Goal: Task Accomplishment & Management: Complete application form

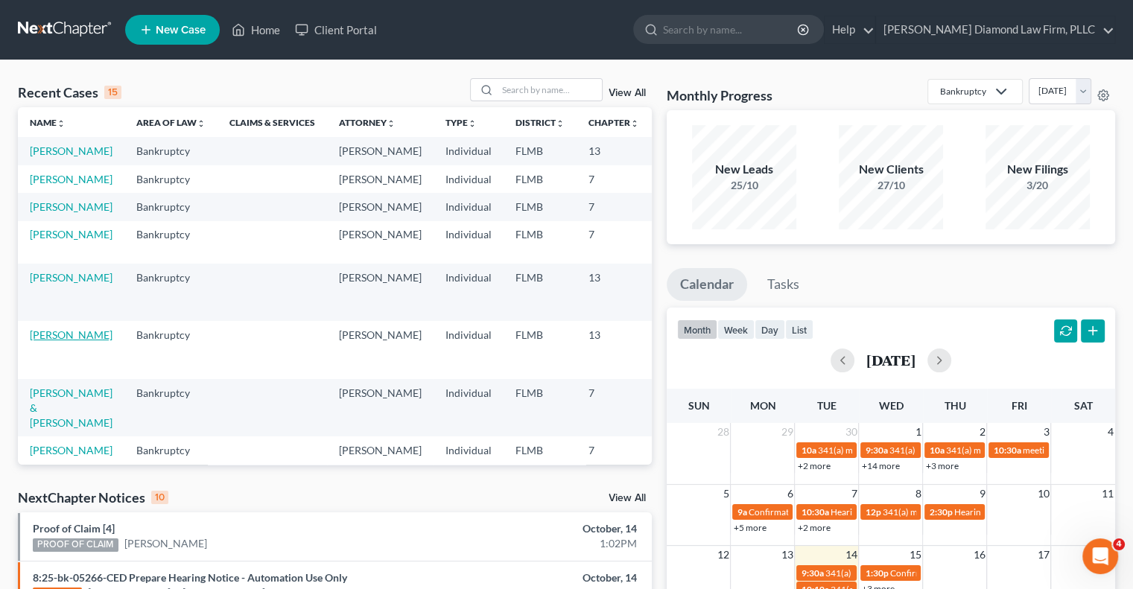
click at [42, 341] on link "[PERSON_NAME]" at bounding box center [71, 334] width 83 height 13
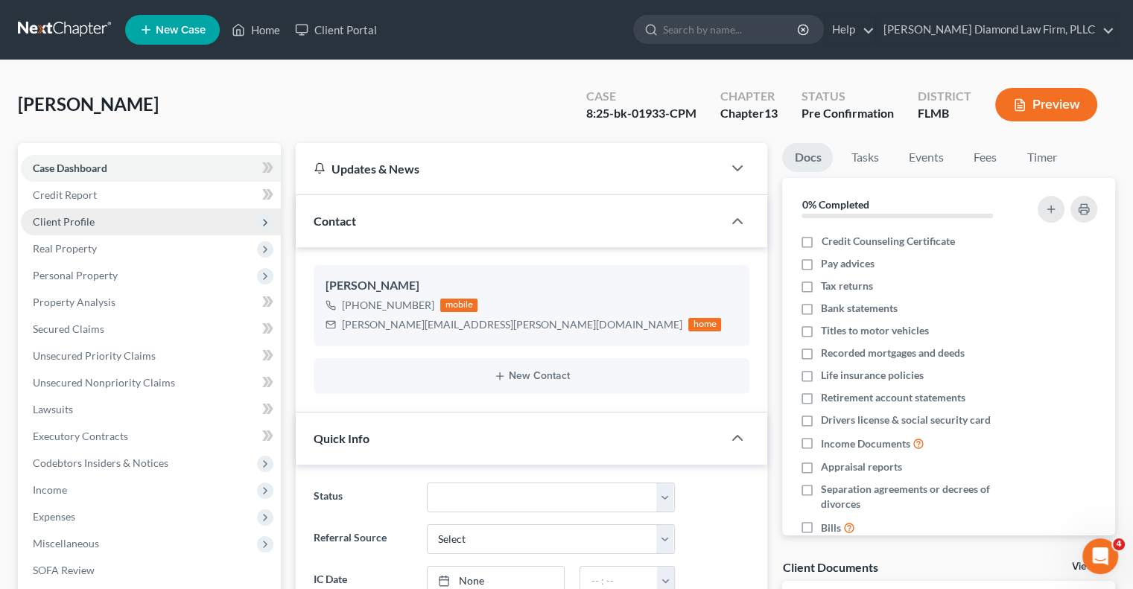
click at [60, 224] on span "Client Profile" at bounding box center [64, 221] width 62 height 13
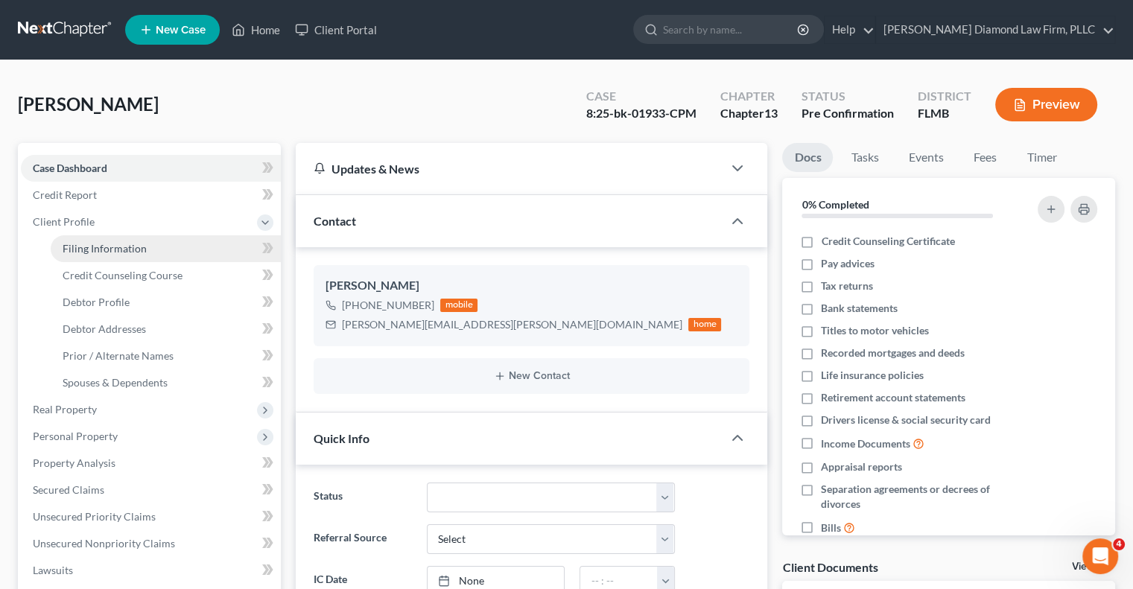
click at [69, 246] on span "Filing Information" at bounding box center [105, 248] width 84 height 13
select select "1"
select select "0"
select select "3"
select select "15"
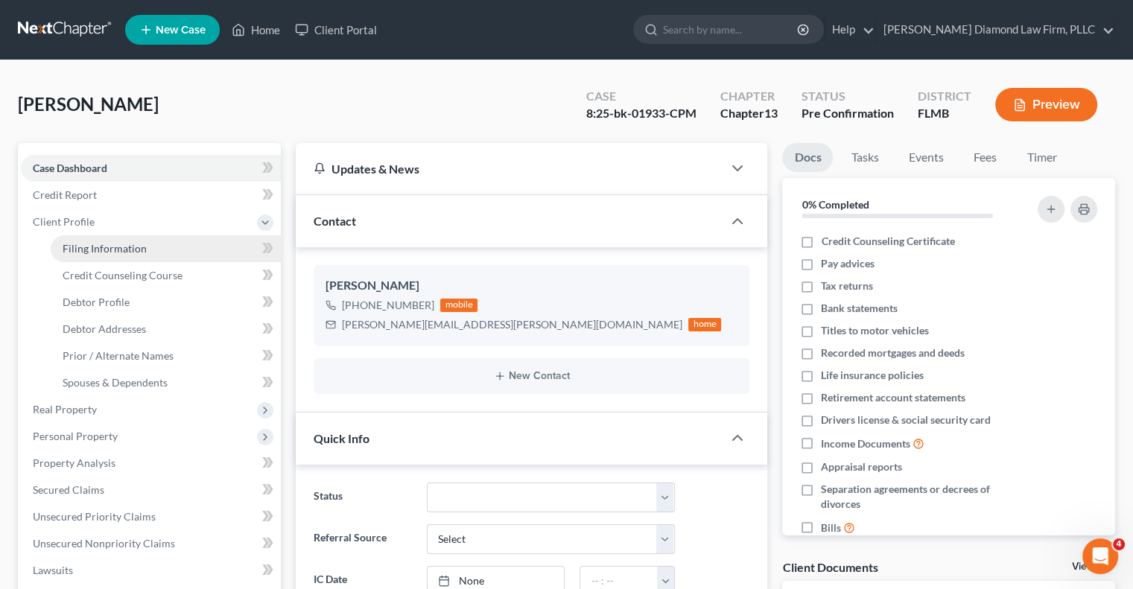
select select "9"
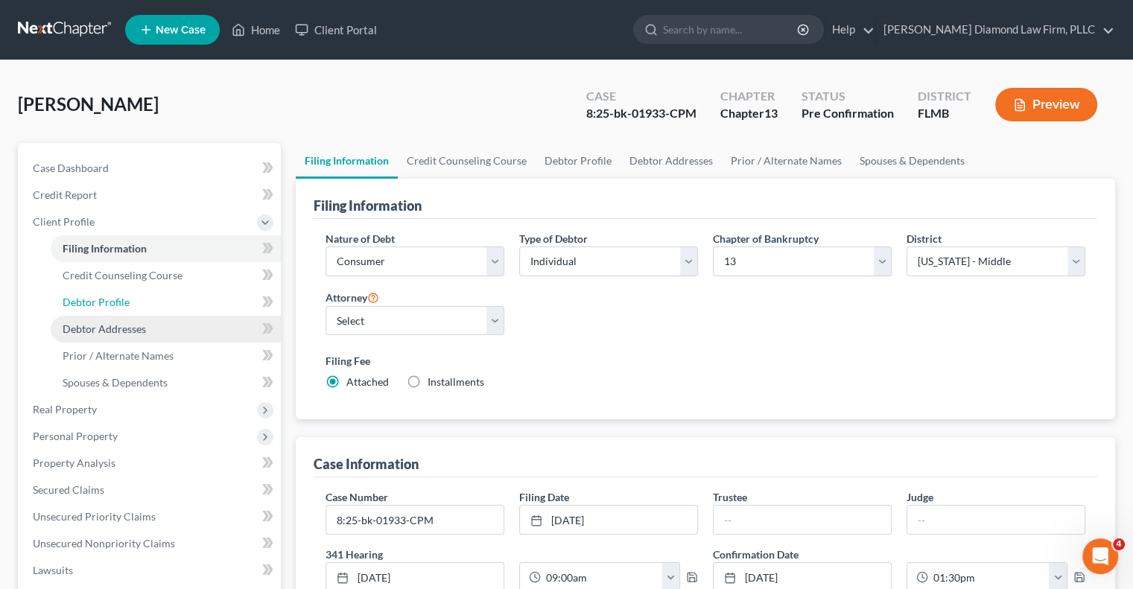
drag, startPoint x: 75, startPoint y: 297, endPoint x: 146, endPoint y: 324, distance: 75.7
click at [75, 297] on span "Debtor Profile" at bounding box center [96, 302] width 67 height 13
select select "1"
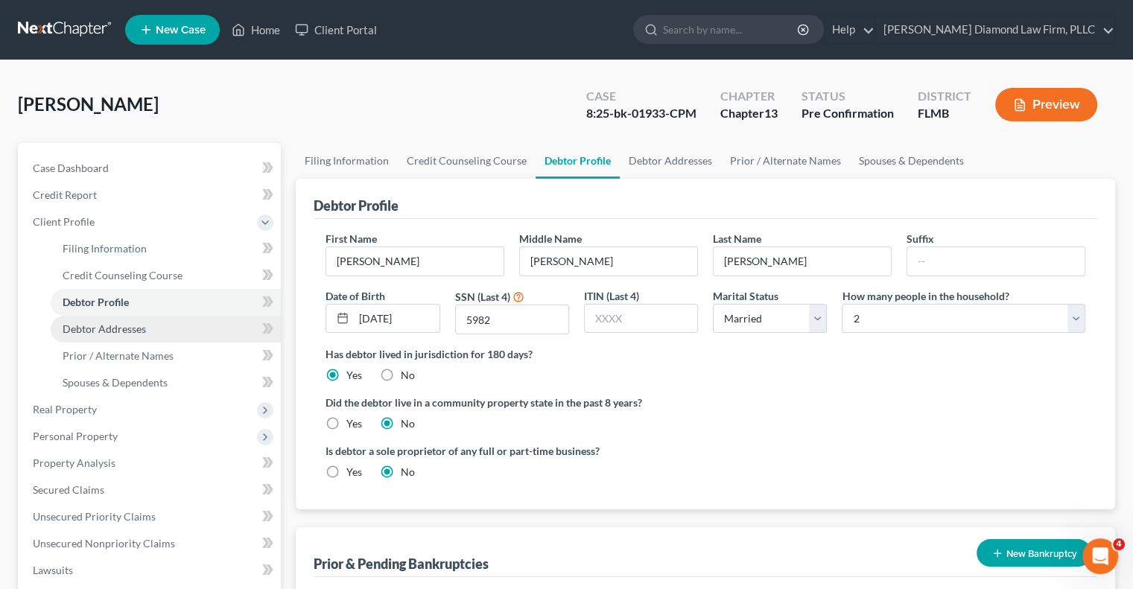
click at [140, 331] on span "Debtor Addresses" at bounding box center [104, 329] width 83 height 13
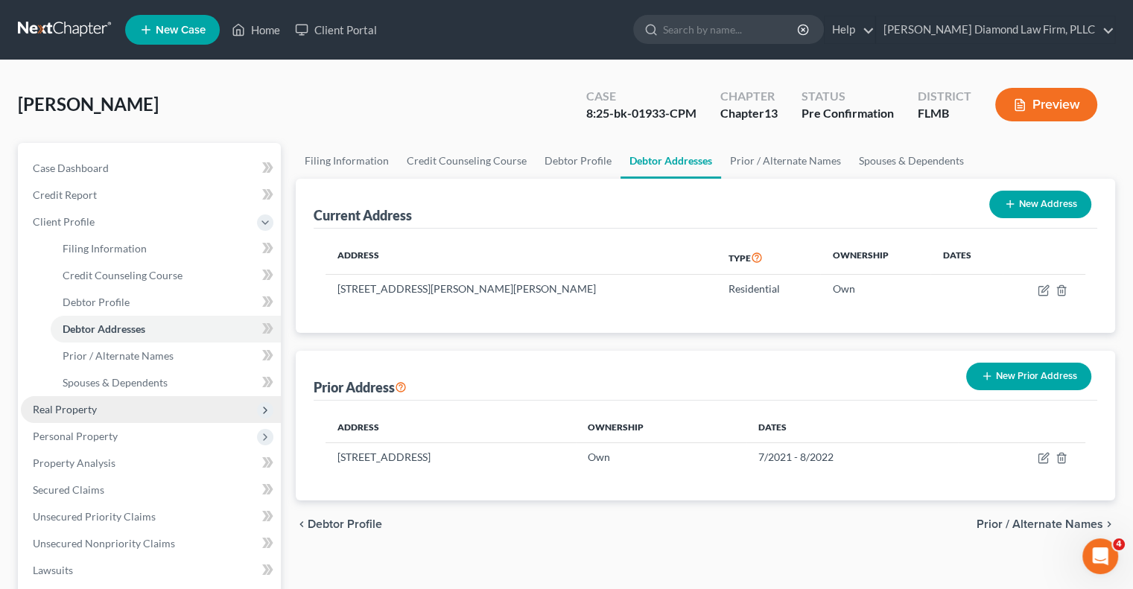
click at [63, 410] on span "Real Property" at bounding box center [65, 409] width 64 height 13
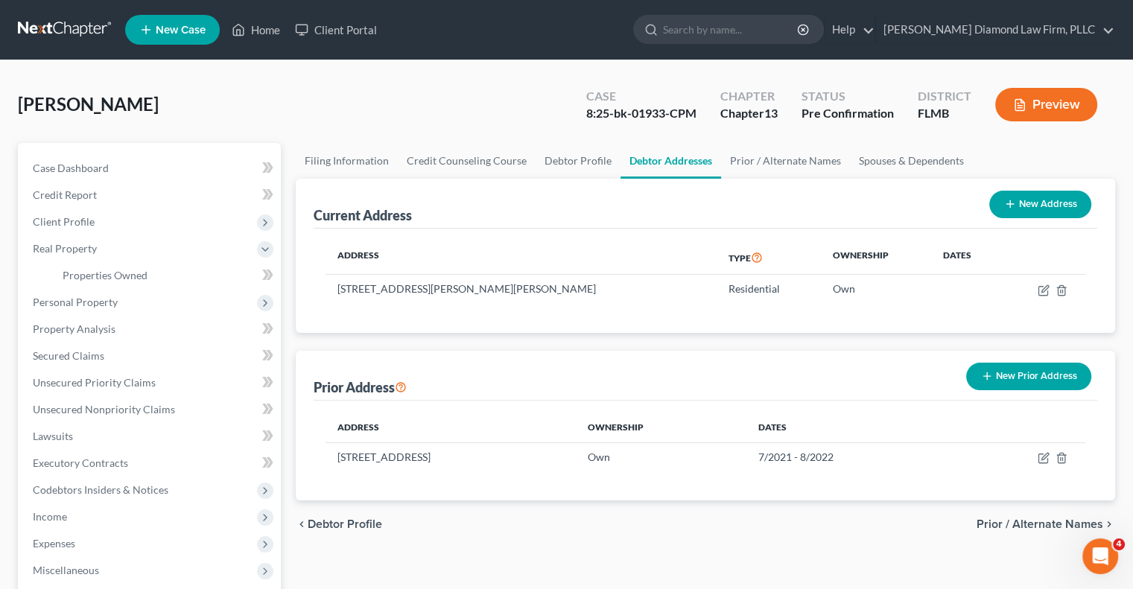
scroll to position [74, 0]
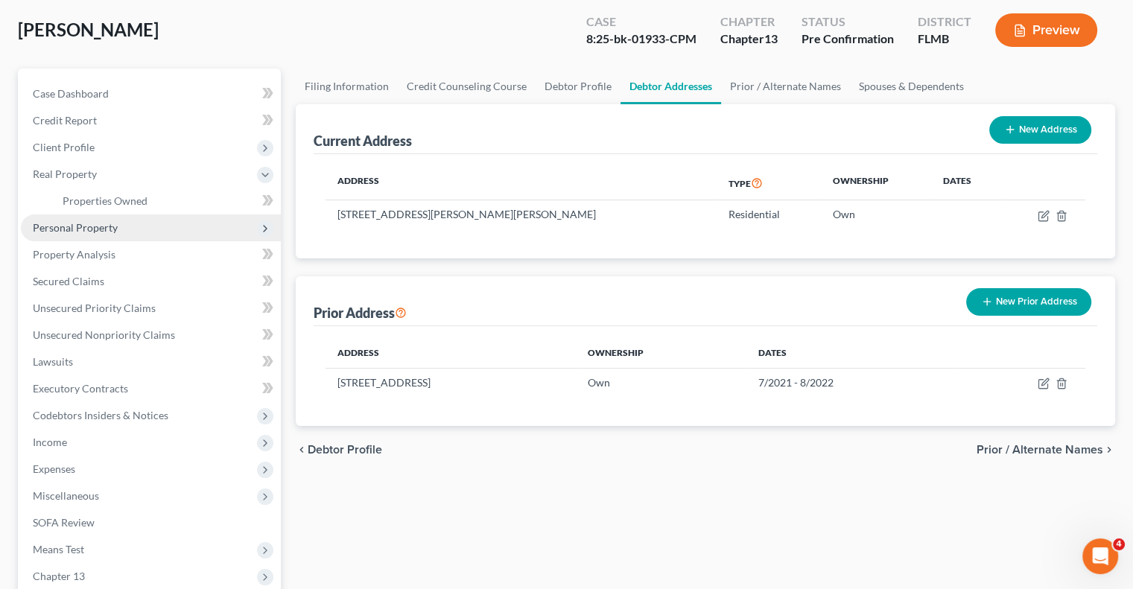
click at [39, 229] on span "Personal Property" at bounding box center [75, 227] width 85 height 13
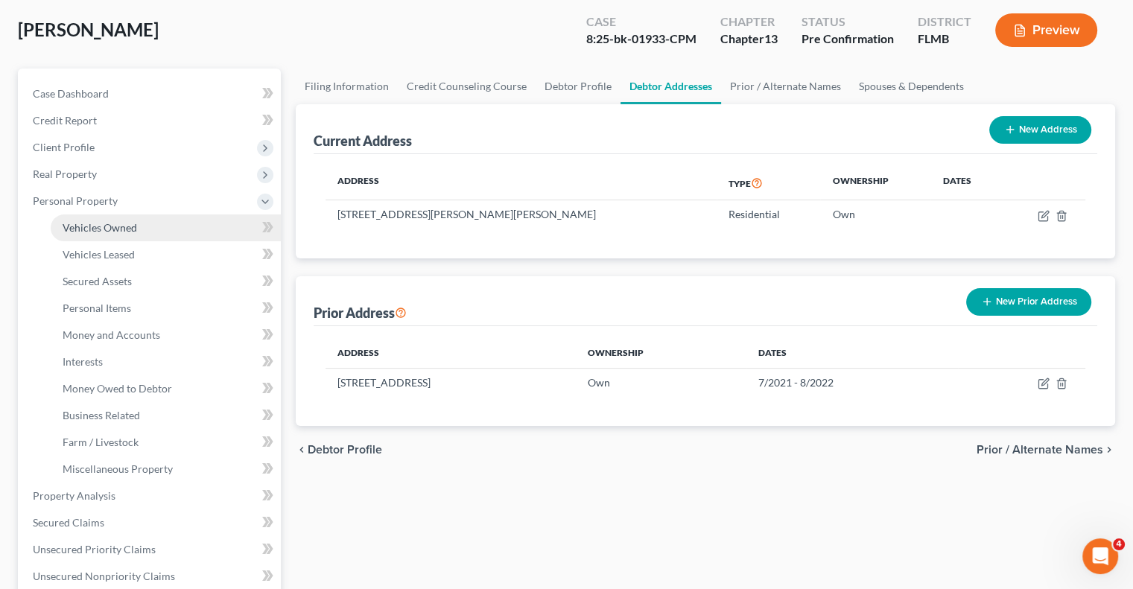
click at [100, 228] on span "Vehicles Owned" at bounding box center [100, 227] width 74 height 13
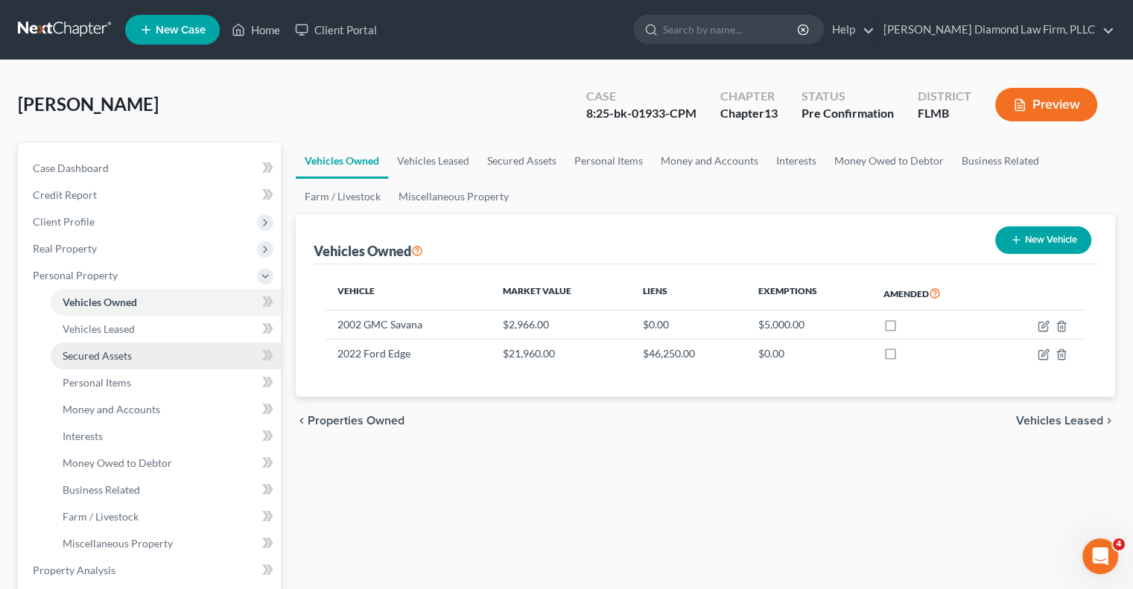
drag, startPoint x: 77, startPoint y: 353, endPoint x: 89, endPoint y: 355, distance: 12.1
click at [77, 352] on span "Secured Assets" at bounding box center [97, 355] width 69 height 13
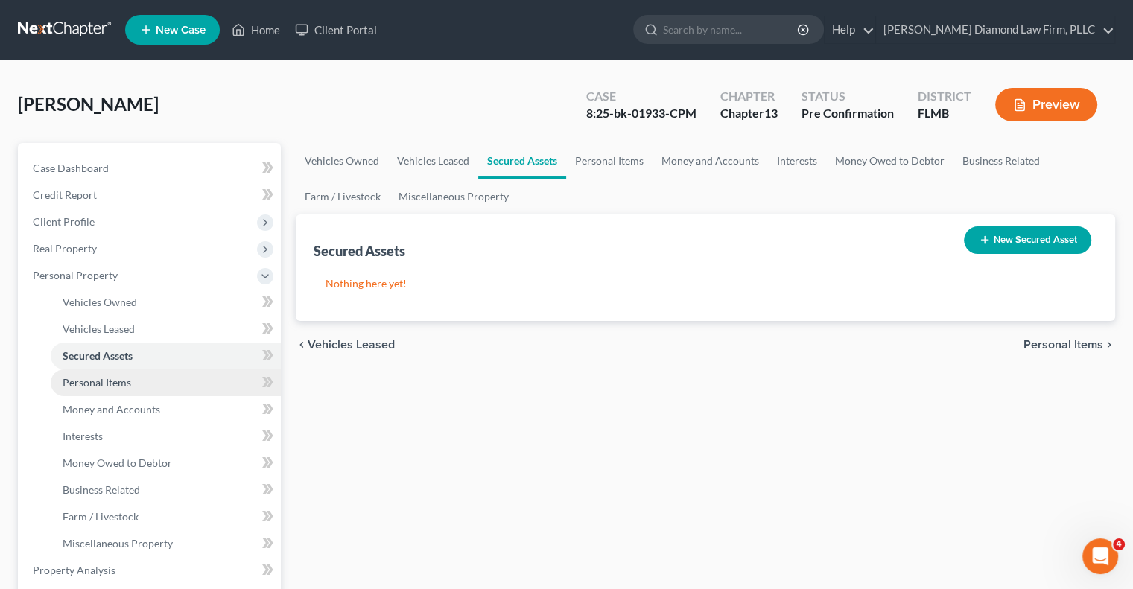
click at [67, 387] on span "Personal Items" at bounding box center [97, 382] width 69 height 13
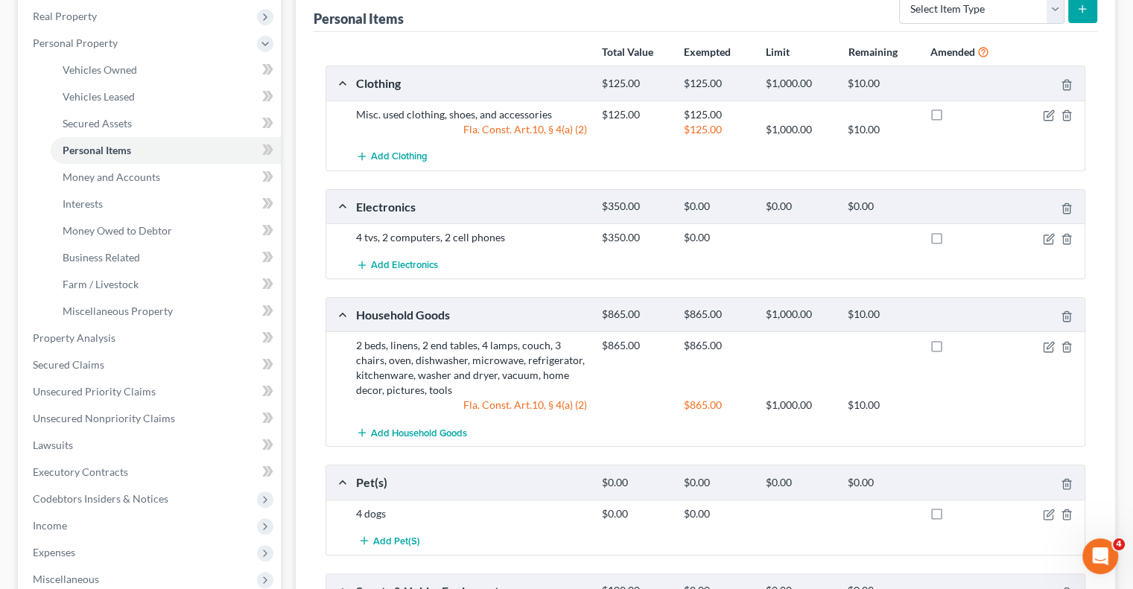
scroll to position [223, 0]
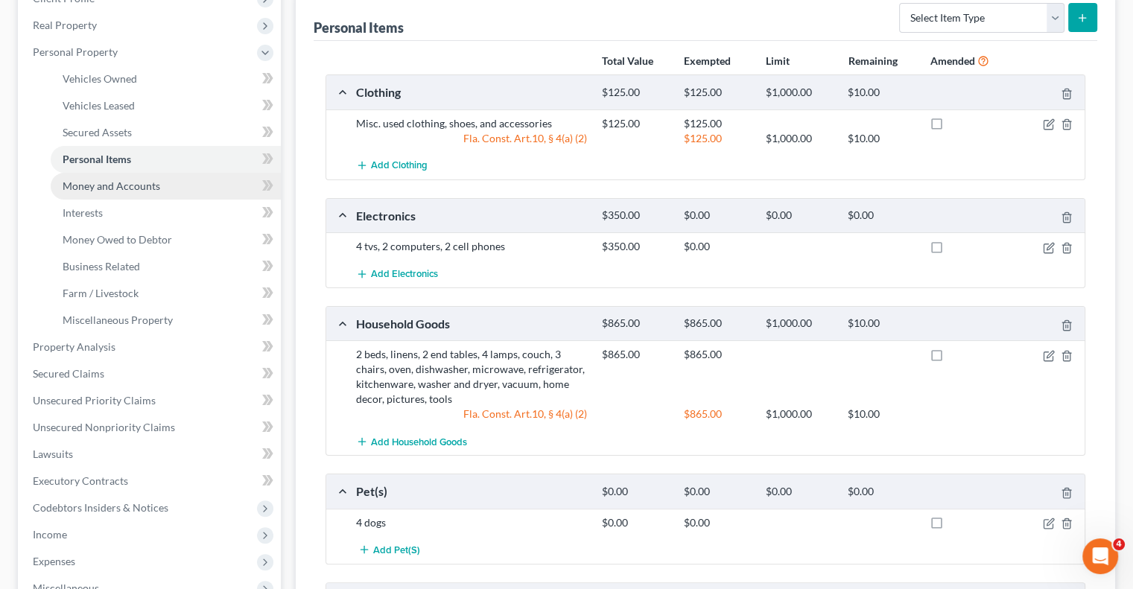
click at [115, 185] on span "Money and Accounts" at bounding box center [112, 185] width 98 height 13
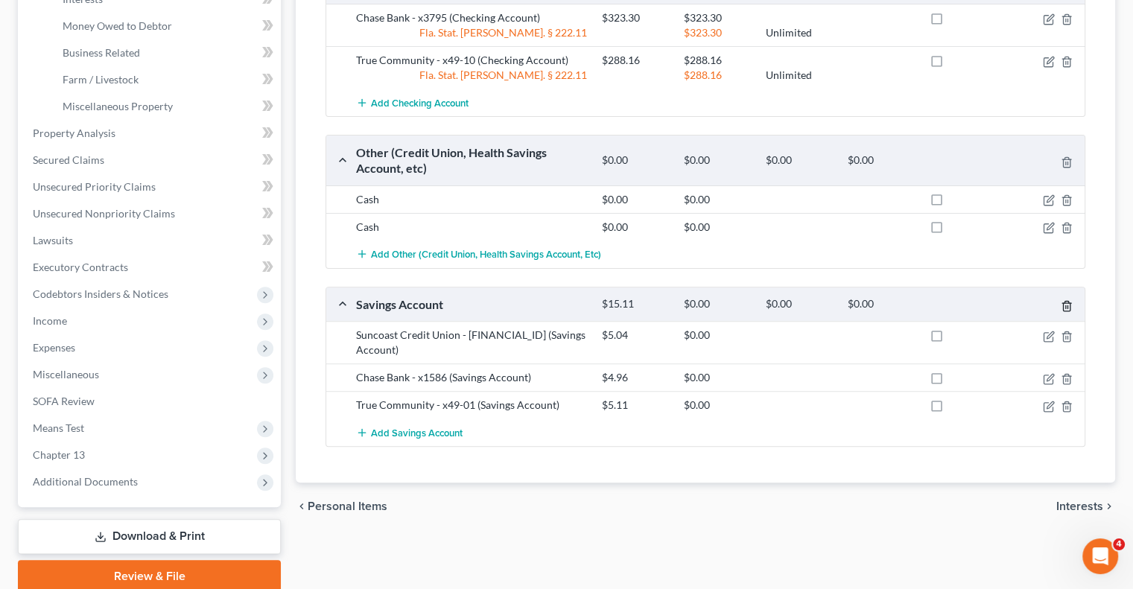
scroll to position [347, 0]
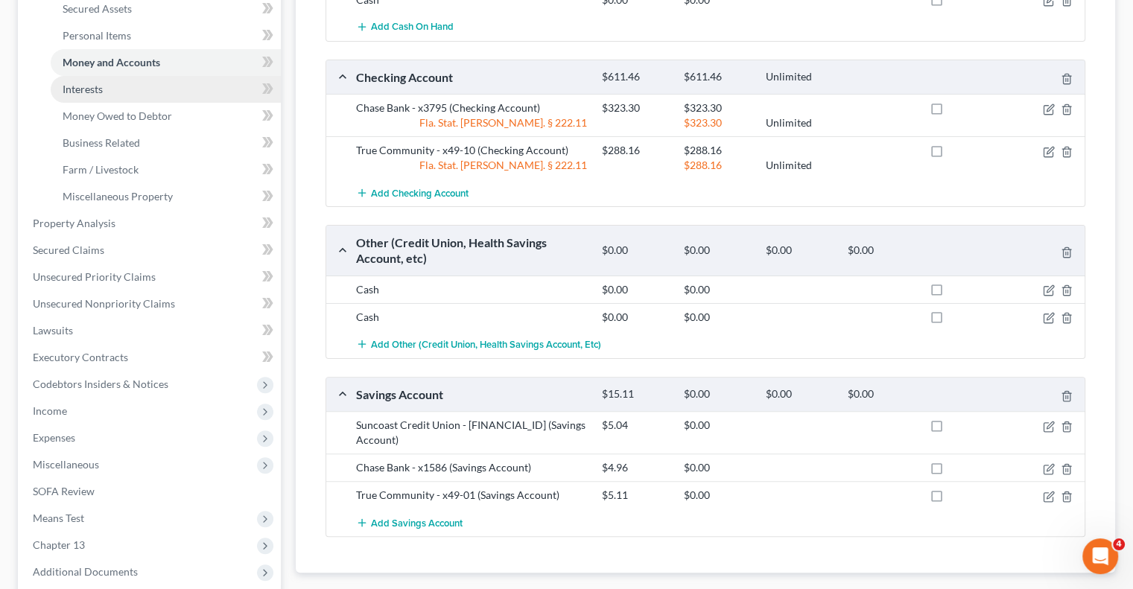
click at [86, 91] on span "Interests" at bounding box center [83, 89] width 40 height 13
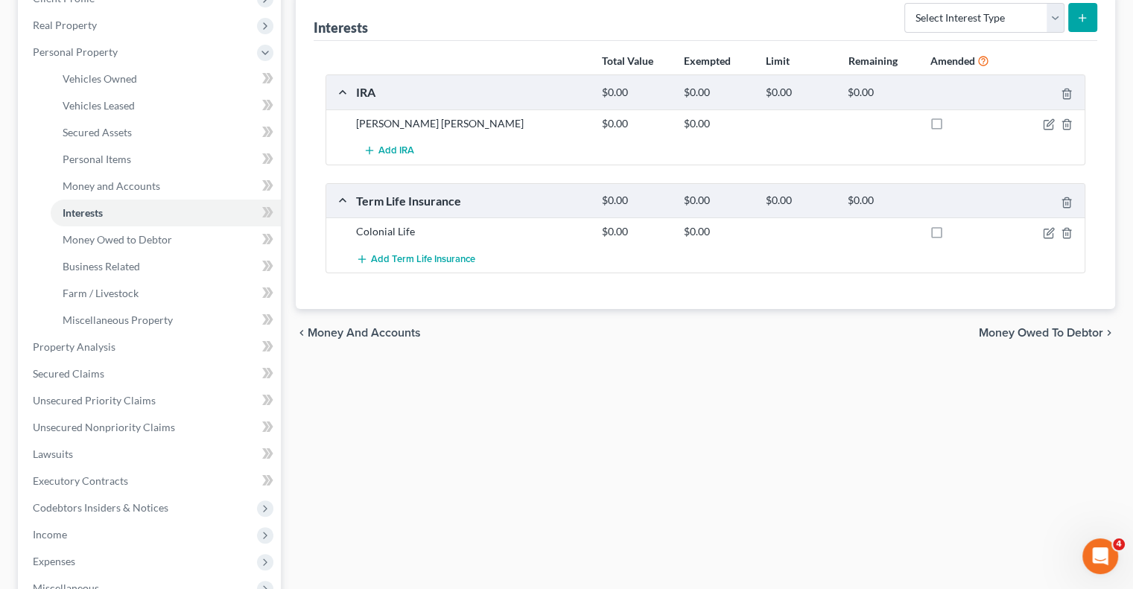
scroll to position [298, 0]
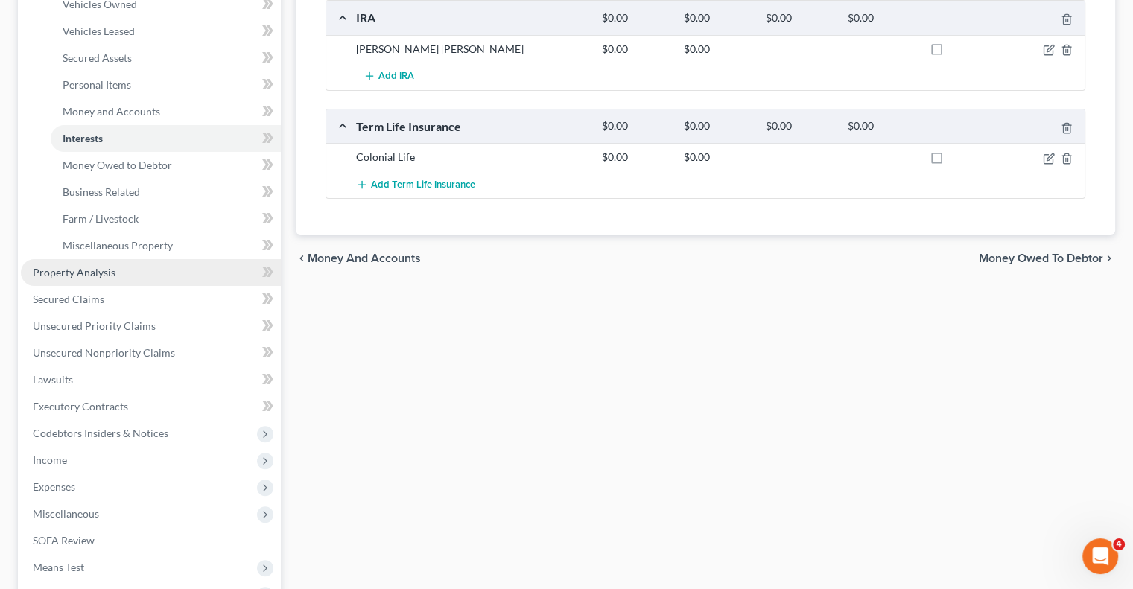
click at [42, 267] on span "Property Analysis" at bounding box center [74, 272] width 83 height 13
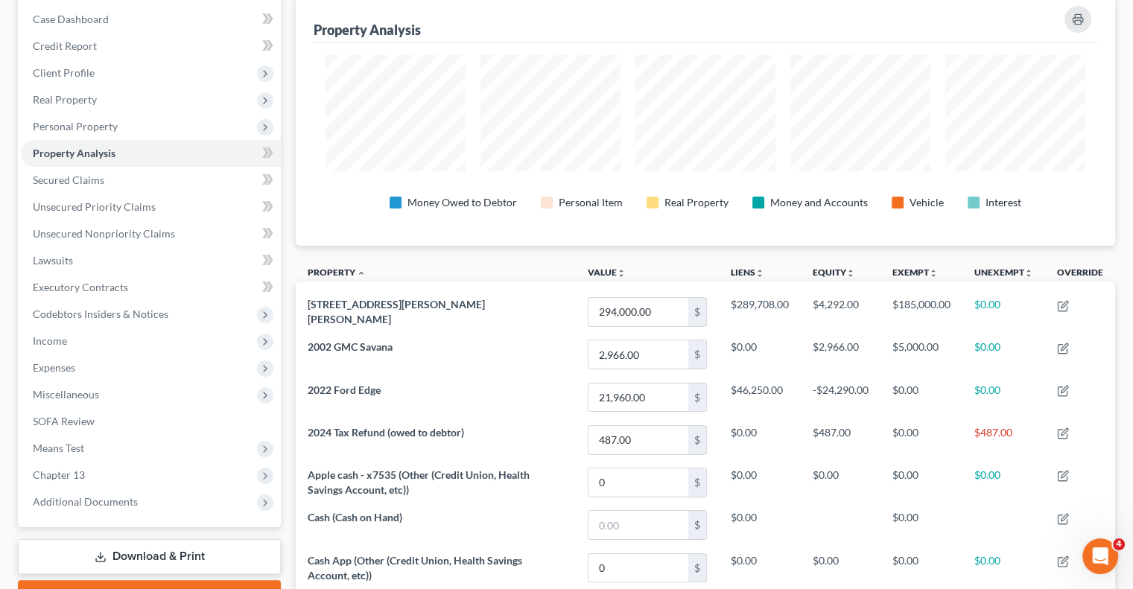
scroll to position [223, 0]
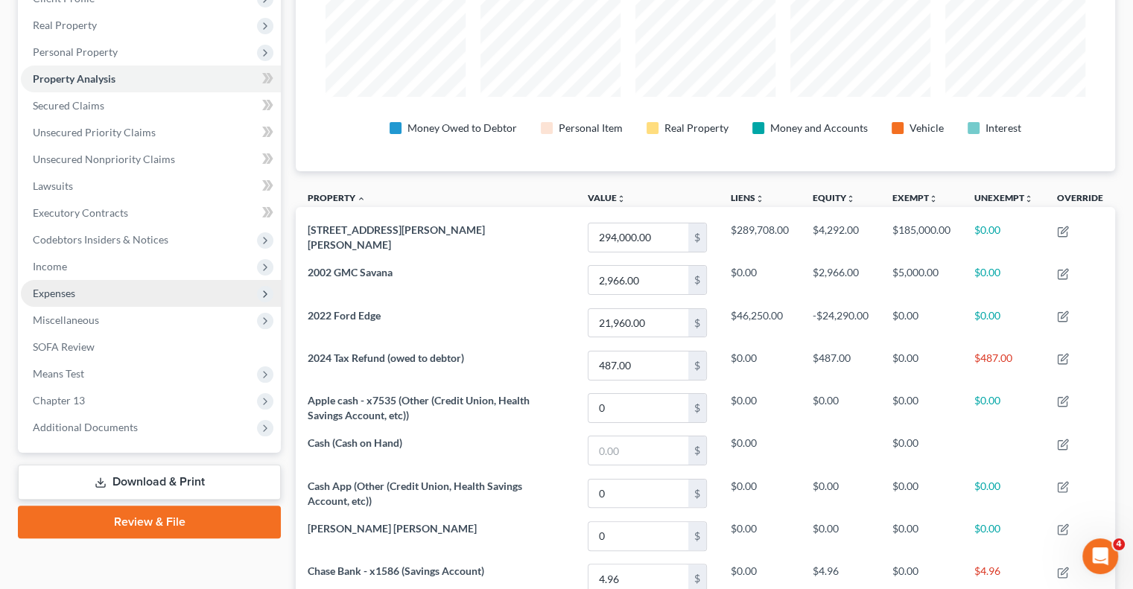
click at [57, 294] on span "Expenses" at bounding box center [54, 293] width 42 height 13
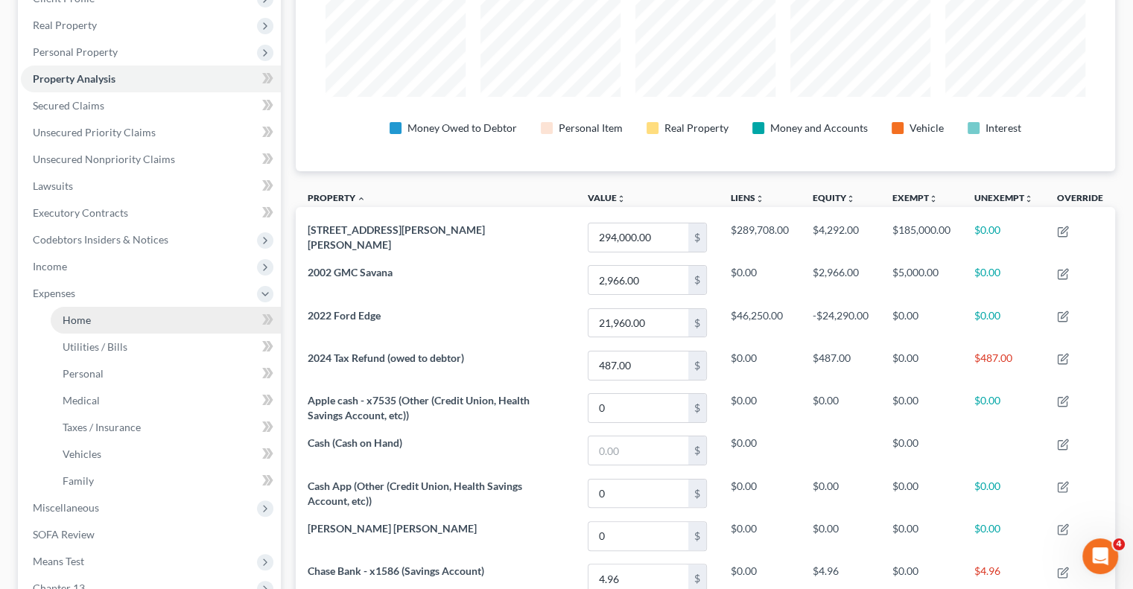
click at [63, 324] on span "Home" at bounding box center [77, 320] width 28 height 13
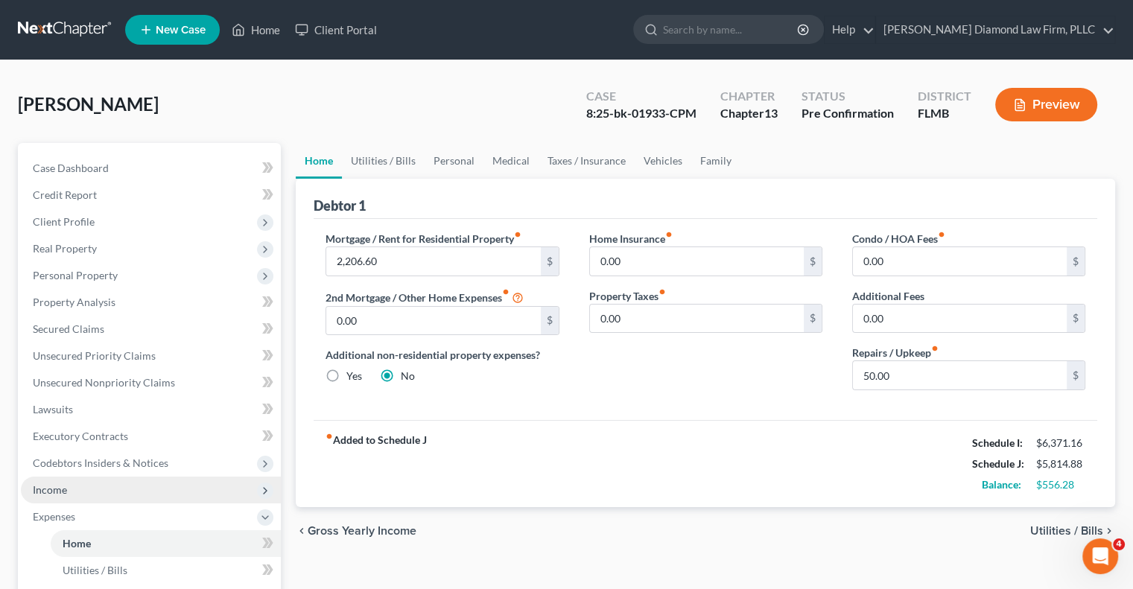
click at [127, 486] on span "Income" at bounding box center [151, 490] width 260 height 27
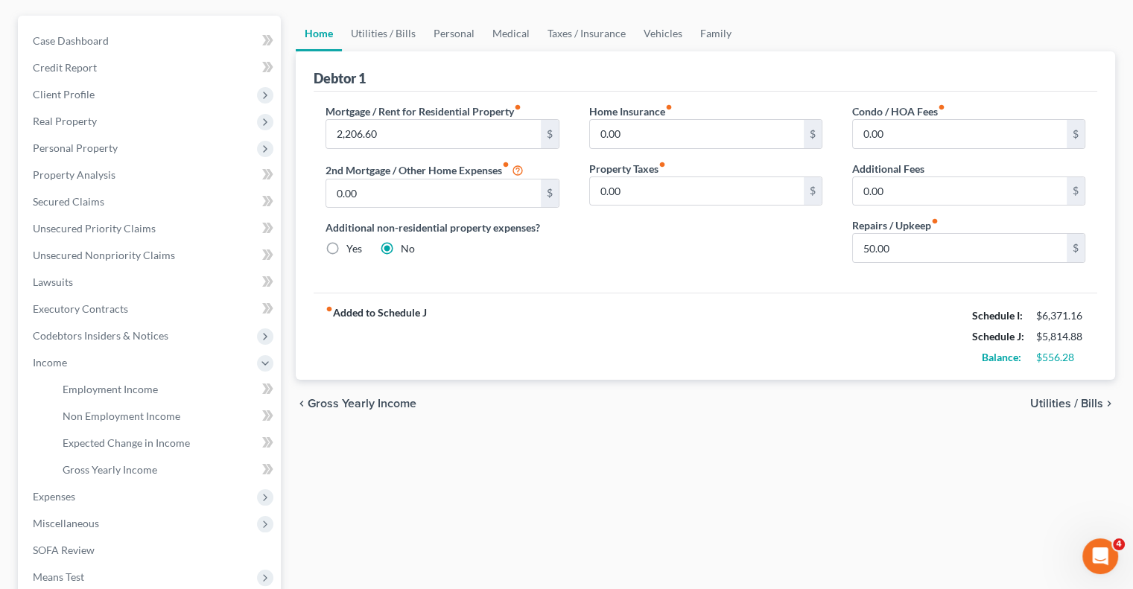
scroll to position [149, 0]
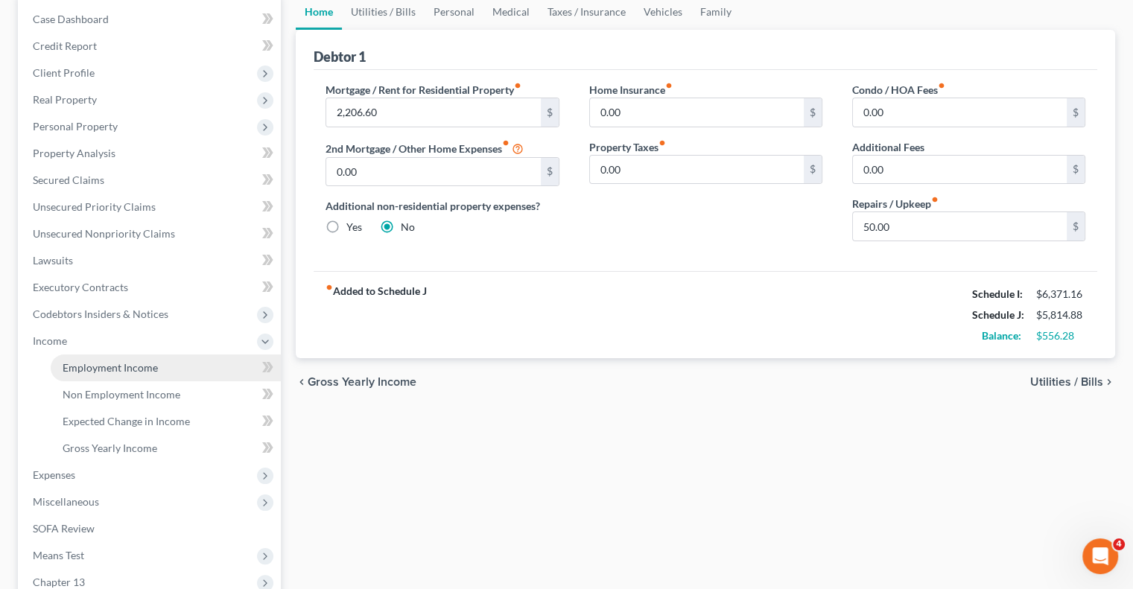
click at [111, 369] on span "Employment Income" at bounding box center [110, 367] width 95 height 13
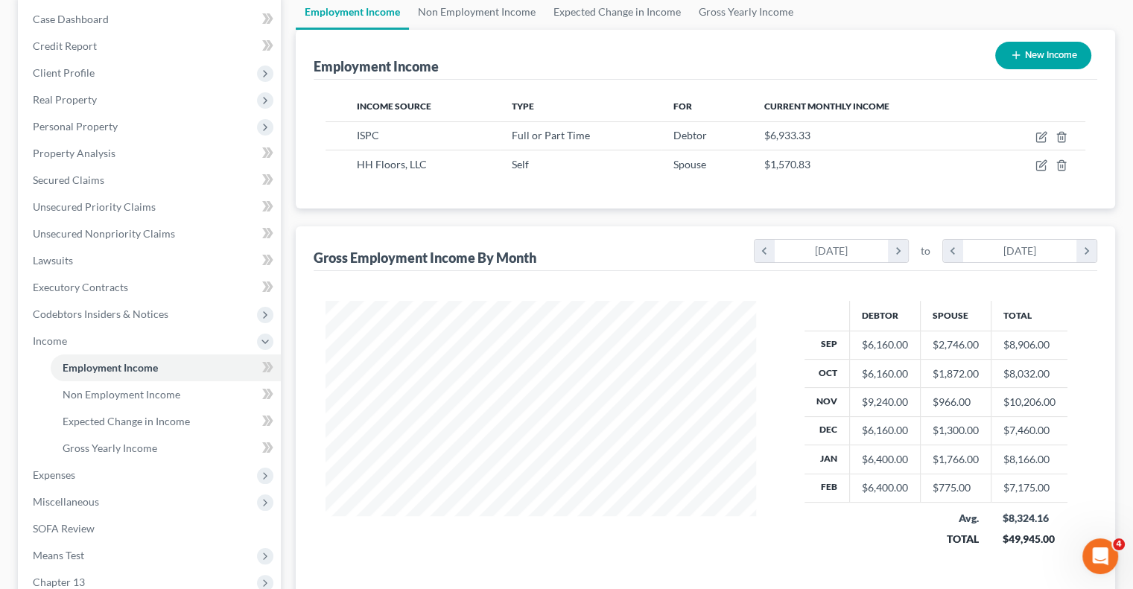
scroll to position [223, 0]
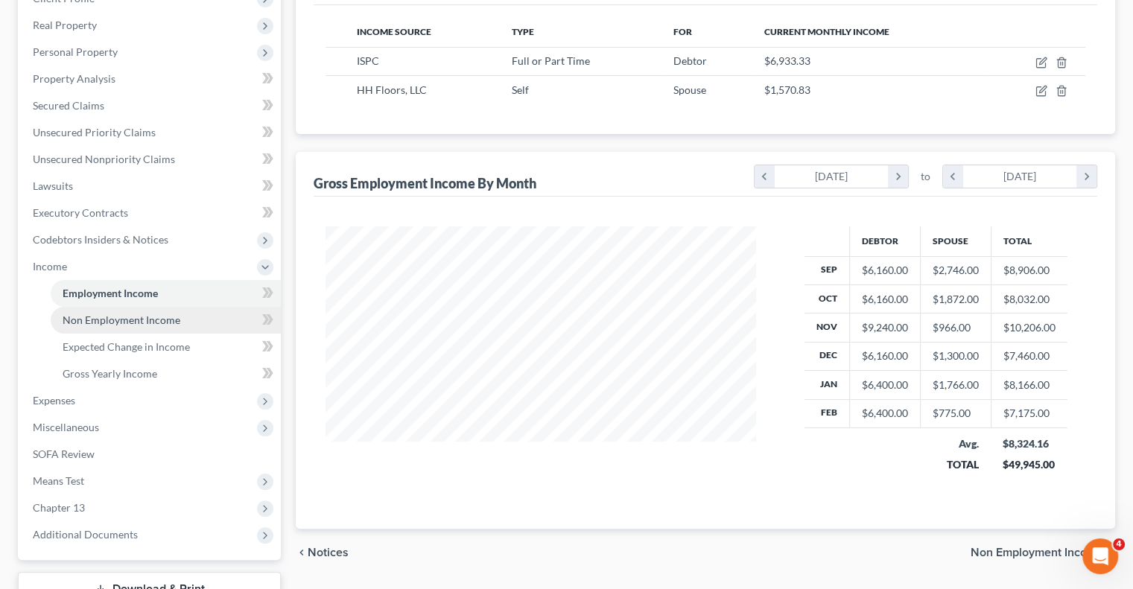
click at [109, 325] on span "Non Employment Income" at bounding box center [122, 320] width 118 height 13
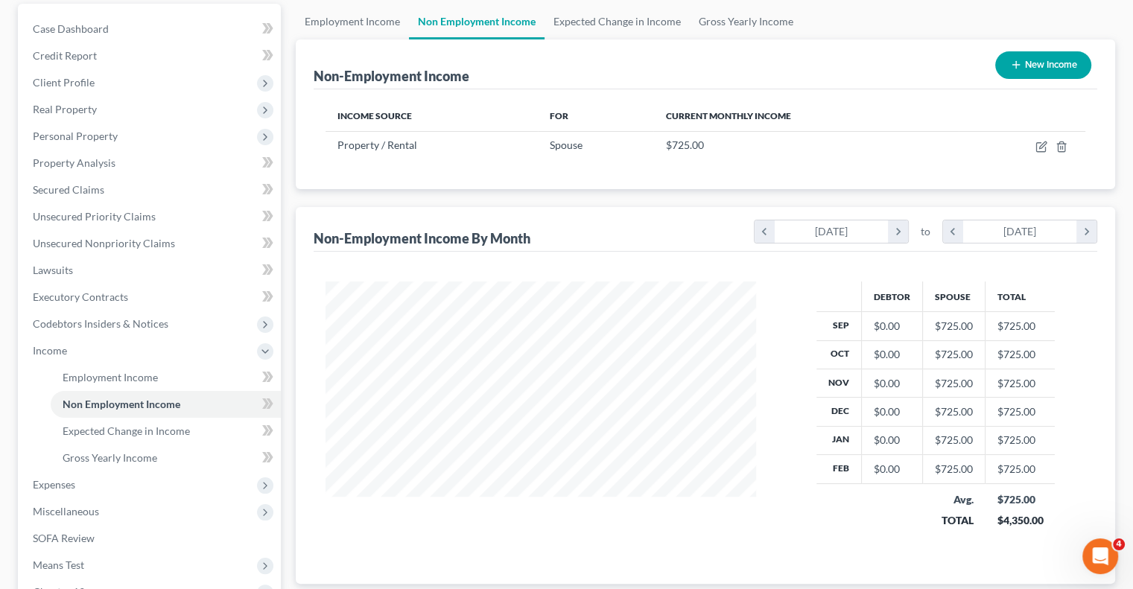
scroll to position [149, 0]
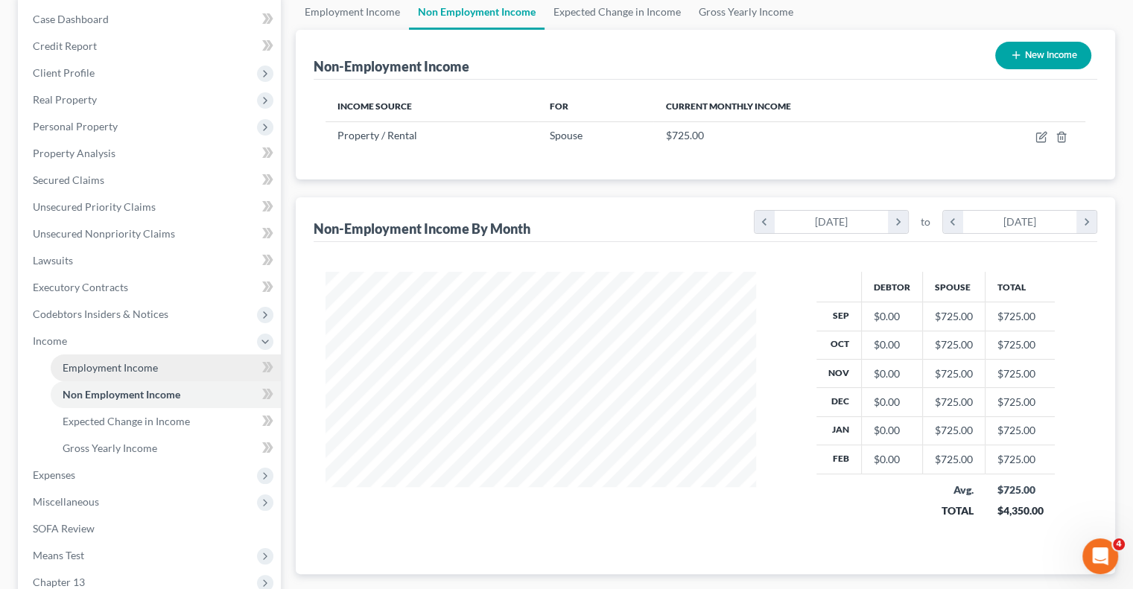
click at [157, 369] on link "Employment Income" at bounding box center [166, 368] width 230 height 27
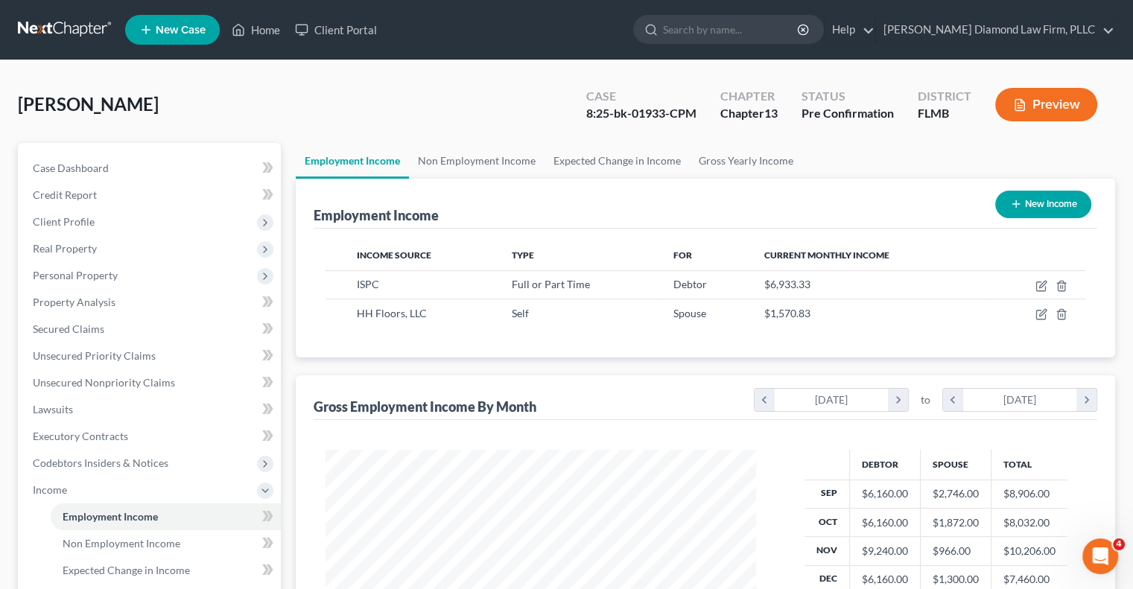
scroll to position [265, 460]
click at [144, 538] on span "Non Employment Income" at bounding box center [122, 543] width 118 height 13
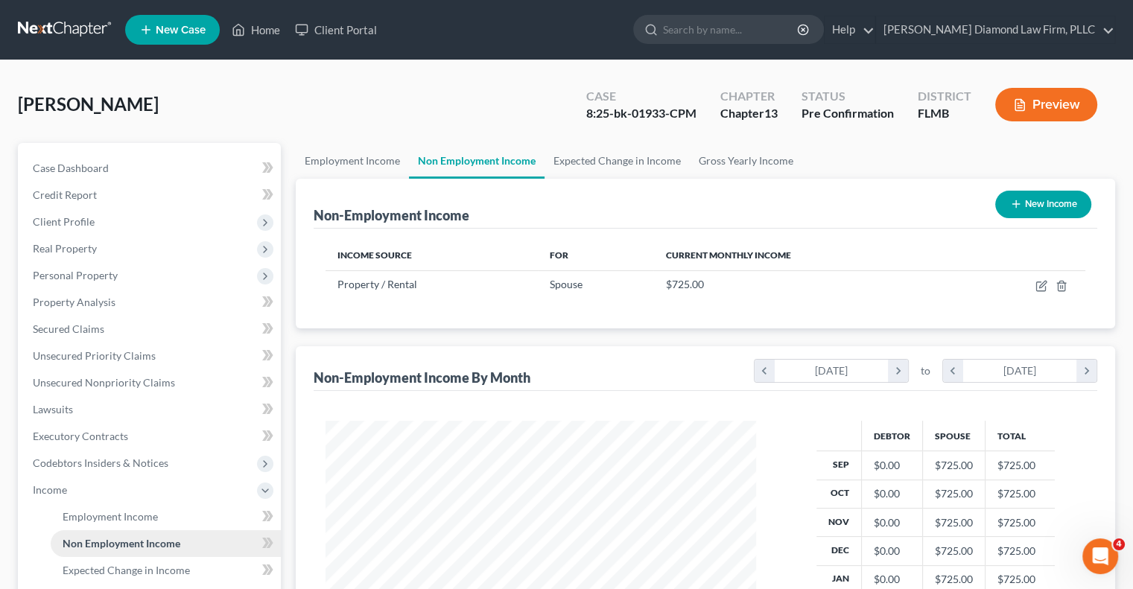
scroll to position [265, 460]
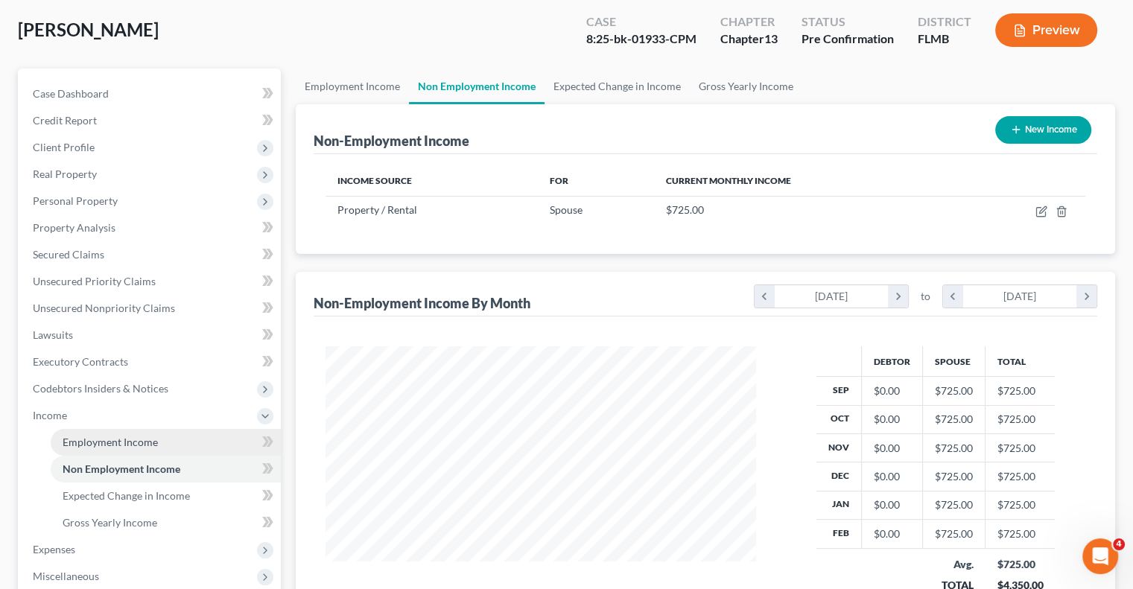
click at [147, 440] on span "Employment Income" at bounding box center [110, 442] width 95 height 13
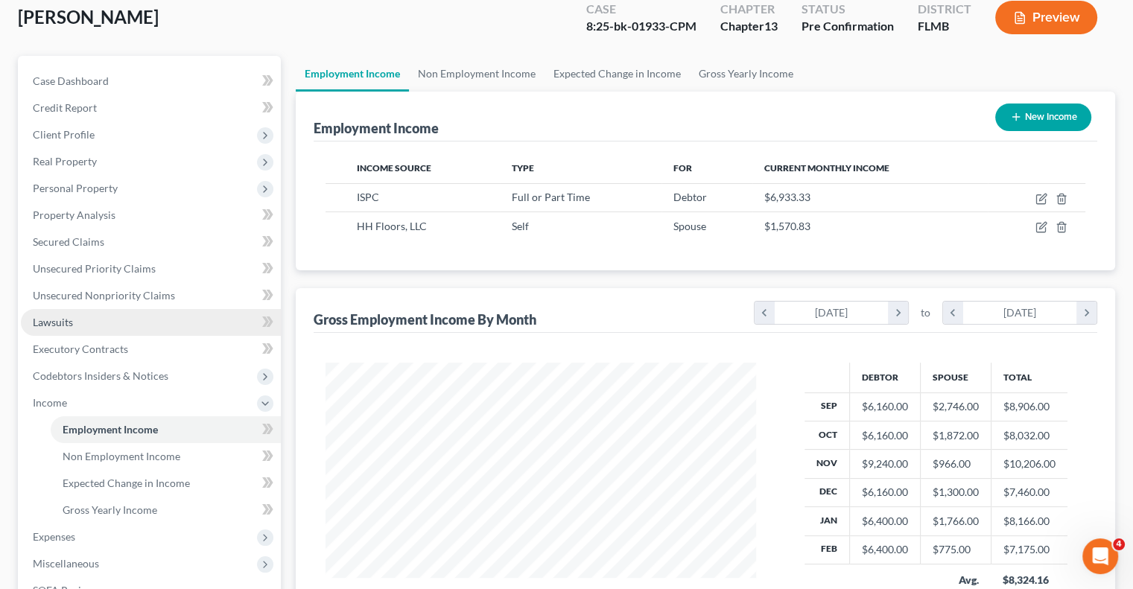
scroll to position [223, 0]
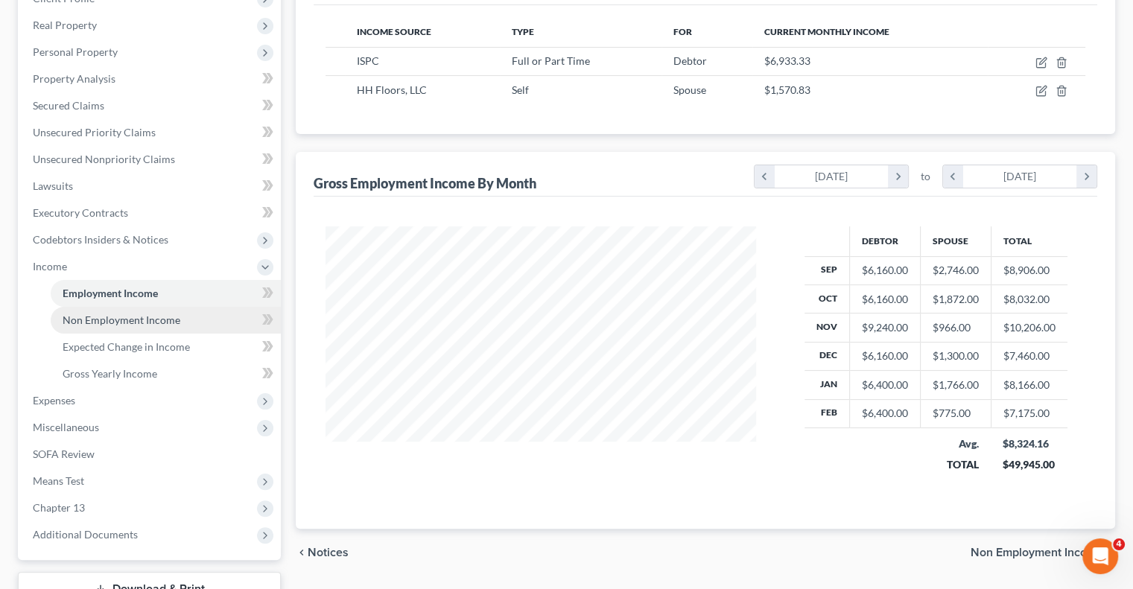
click at [158, 320] on span "Non Employment Income" at bounding box center [122, 320] width 118 height 13
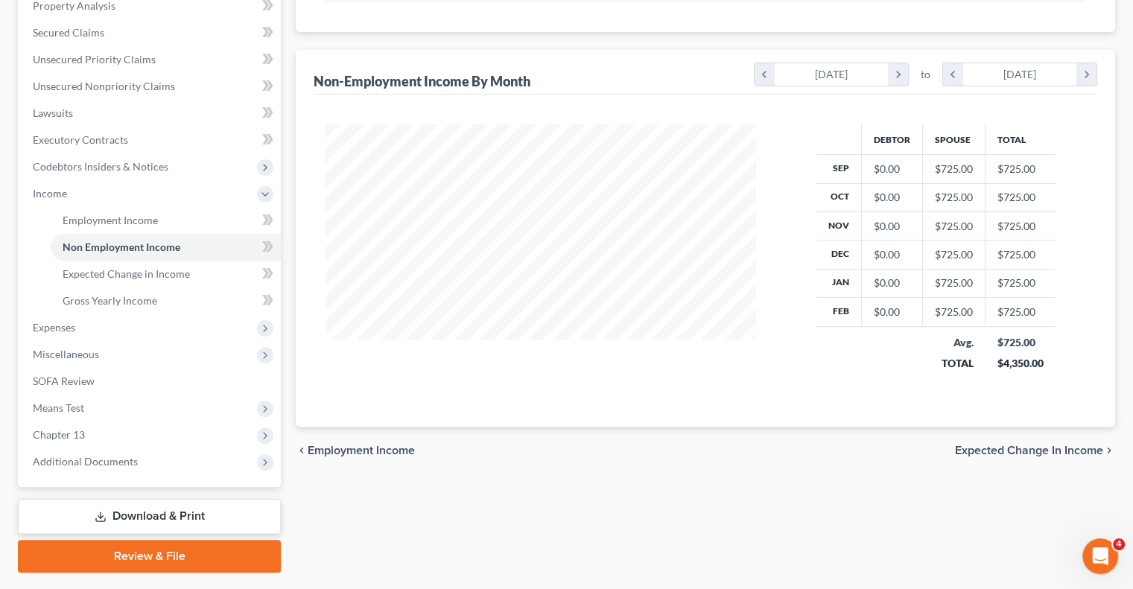
scroll to position [298, 0]
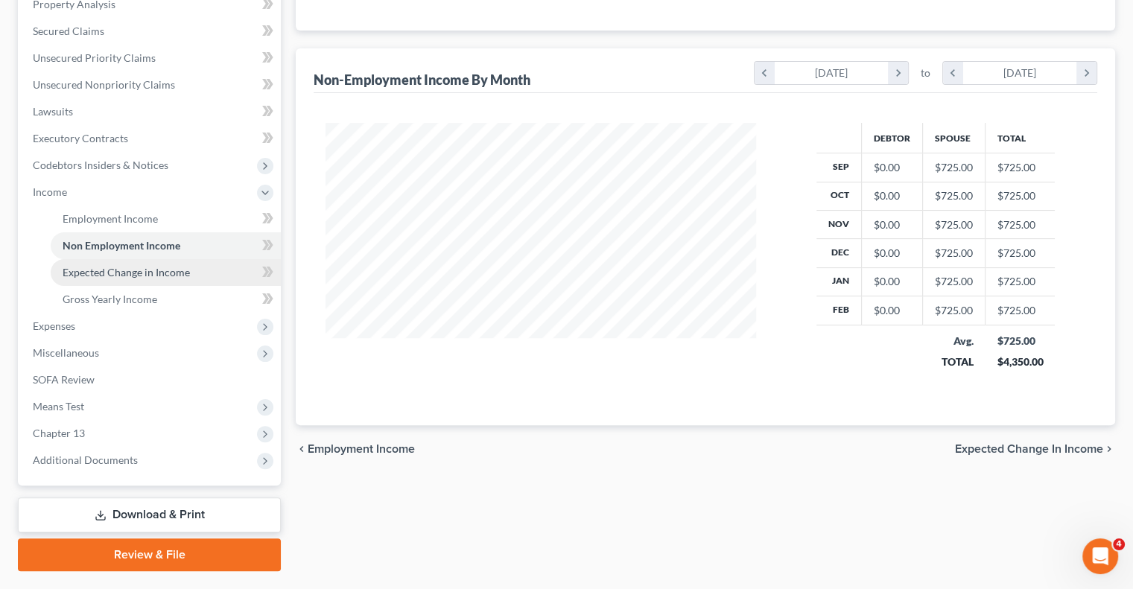
click at [113, 278] on span "Expected Change in Income" at bounding box center [126, 272] width 127 height 13
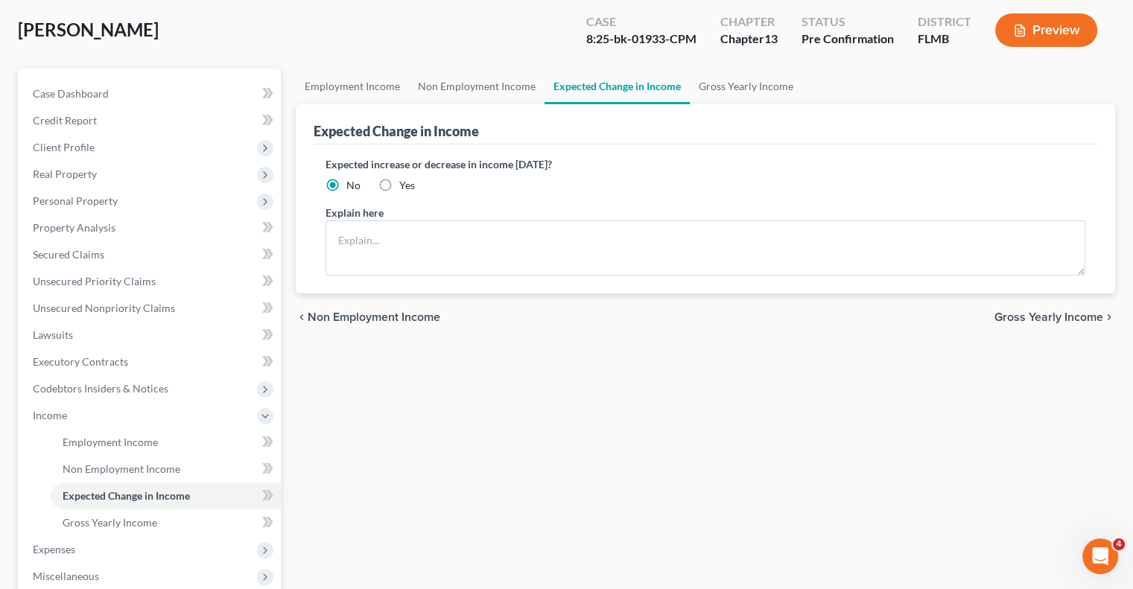
scroll to position [223, 0]
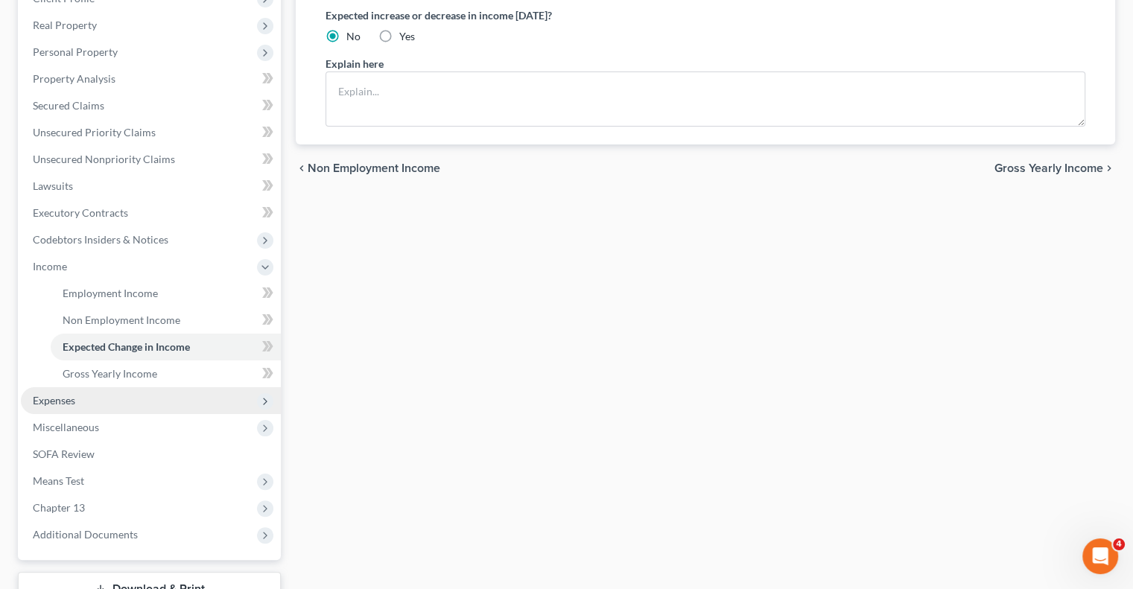
click at [51, 400] on span "Expenses" at bounding box center [54, 400] width 42 height 13
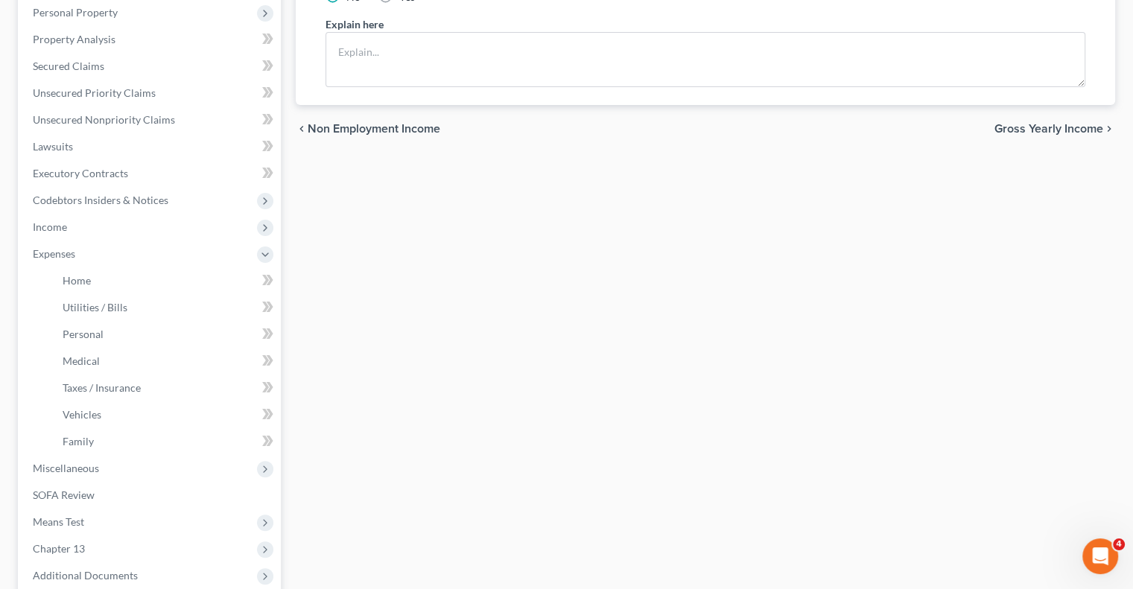
scroll to position [298, 0]
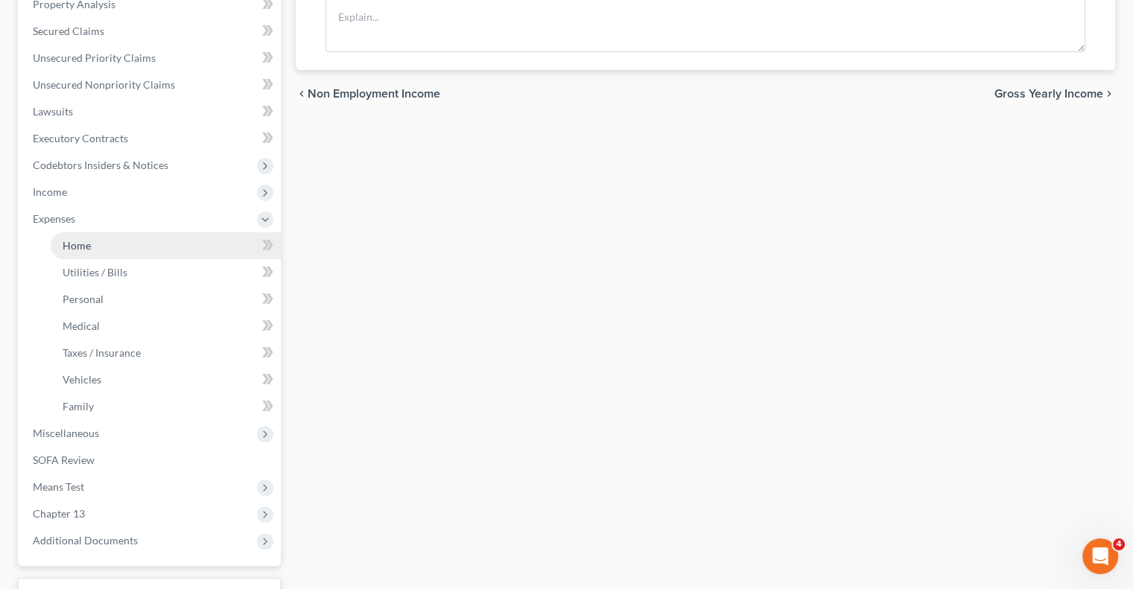
click at [89, 245] on span "Home" at bounding box center [77, 245] width 28 height 13
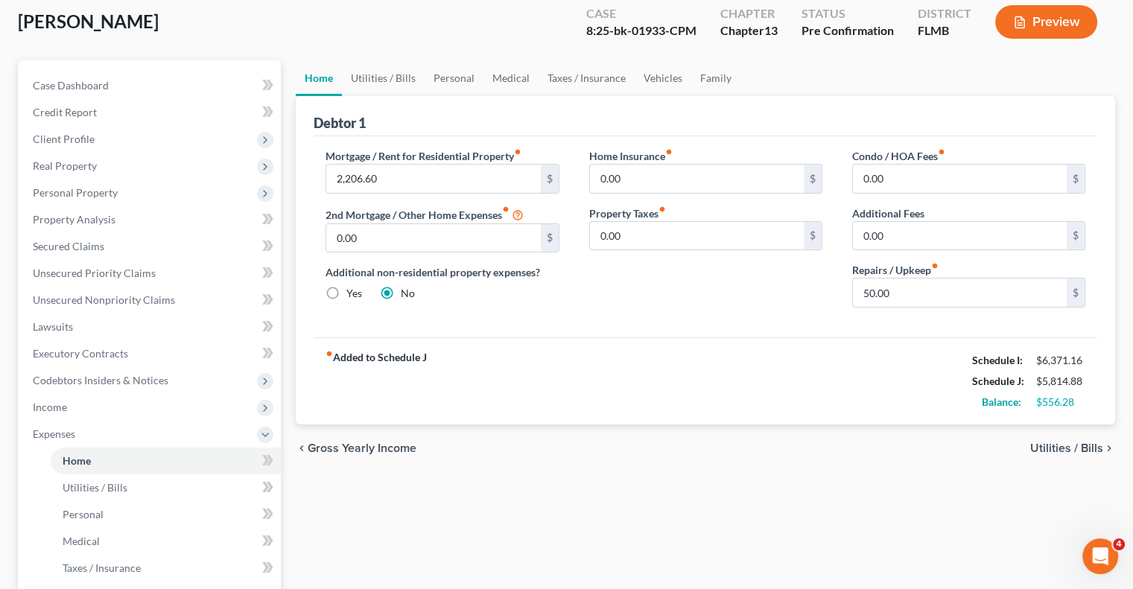
scroll to position [149, 0]
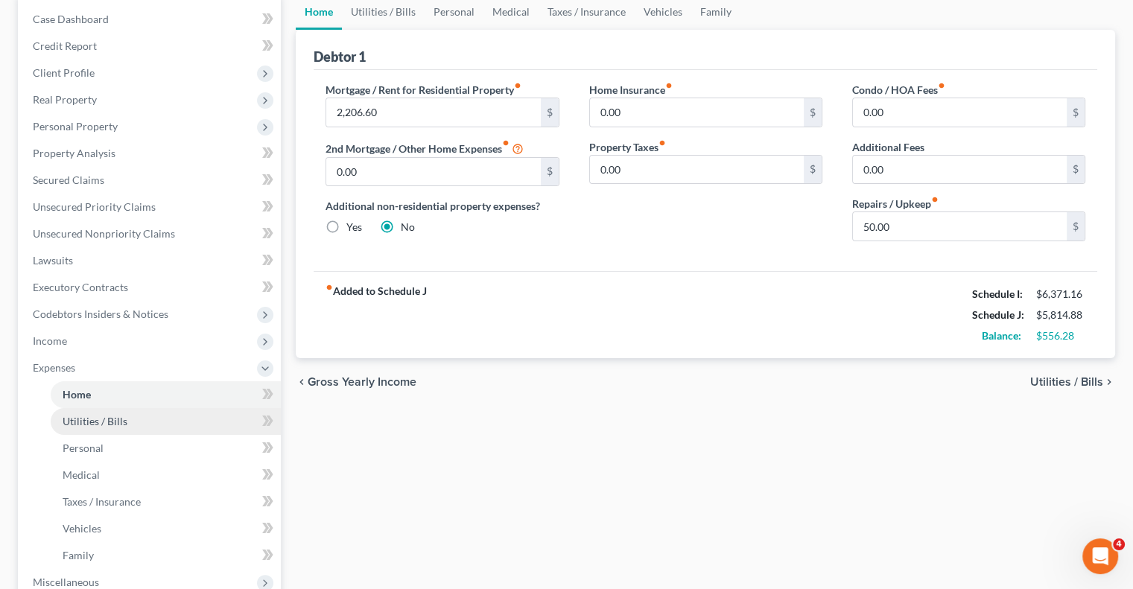
click at [98, 425] on span "Utilities / Bills" at bounding box center [95, 421] width 65 height 13
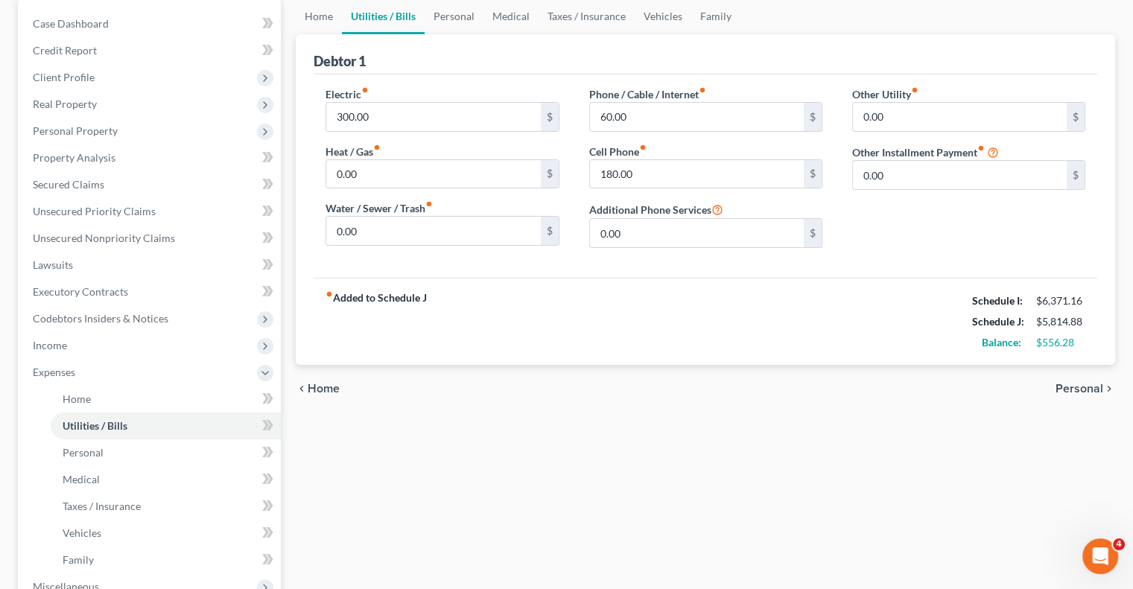
scroll to position [223, 0]
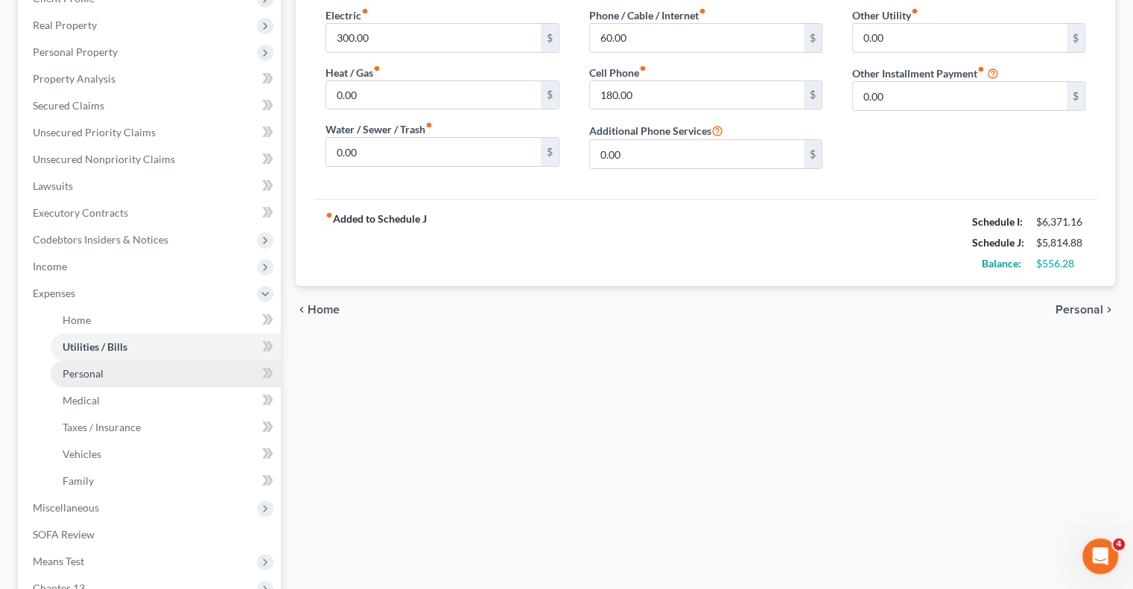
click at [97, 381] on link "Personal" at bounding box center [166, 373] width 230 height 27
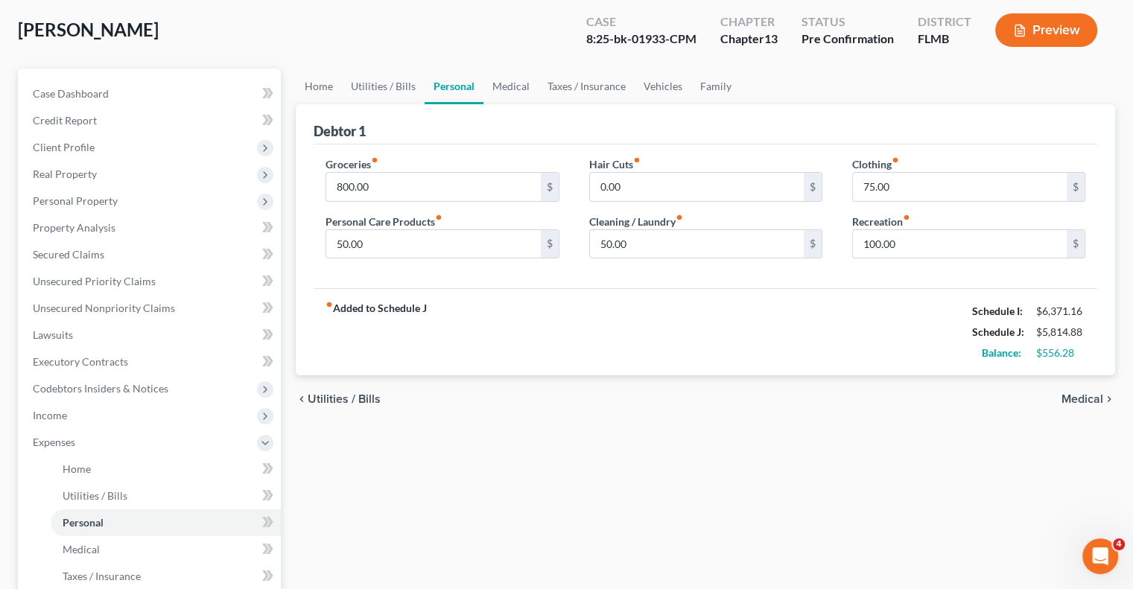
scroll to position [149, 0]
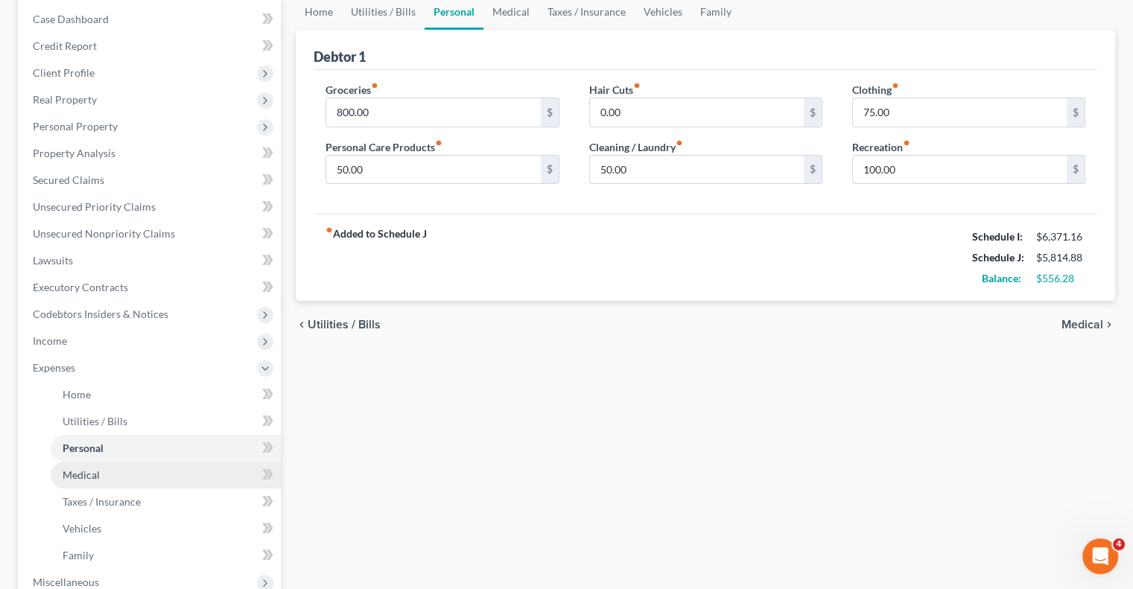
click at [83, 477] on span "Medical" at bounding box center [81, 474] width 37 height 13
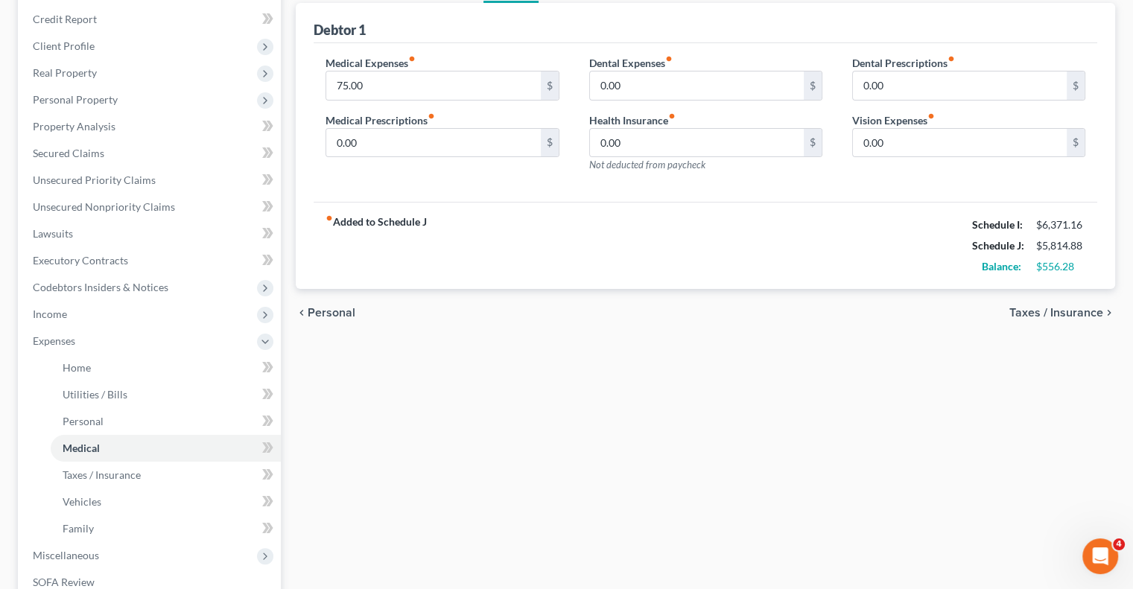
scroll to position [223, 0]
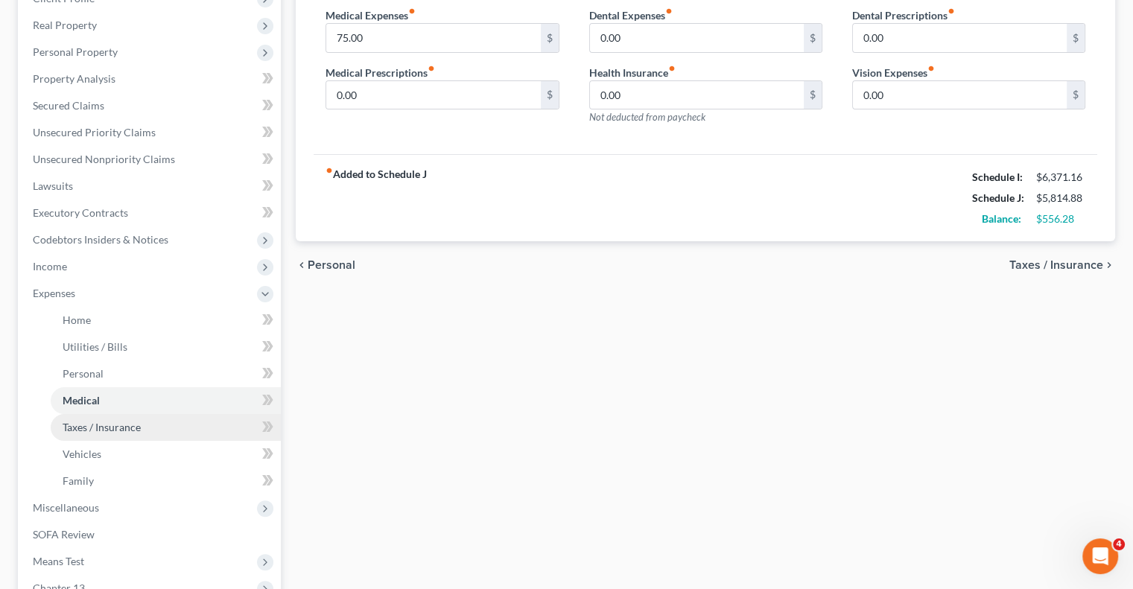
click at [110, 429] on span "Taxes / Insurance" at bounding box center [102, 427] width 78 height 13
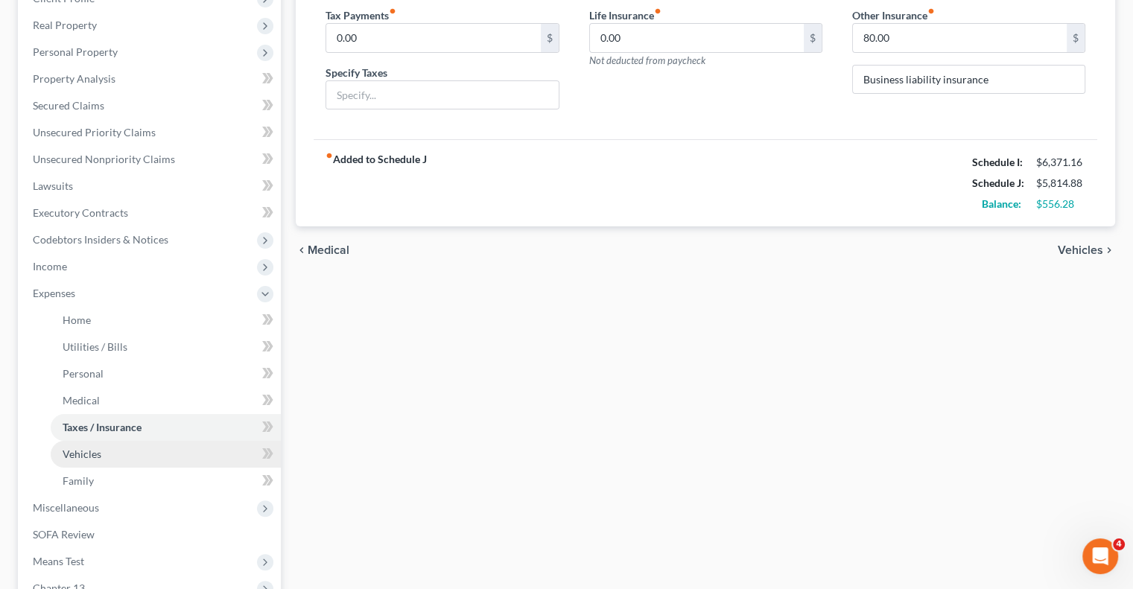
click at [101, 456] on link "Vehicles" at bounding box center [166, 454] width 230 height 27
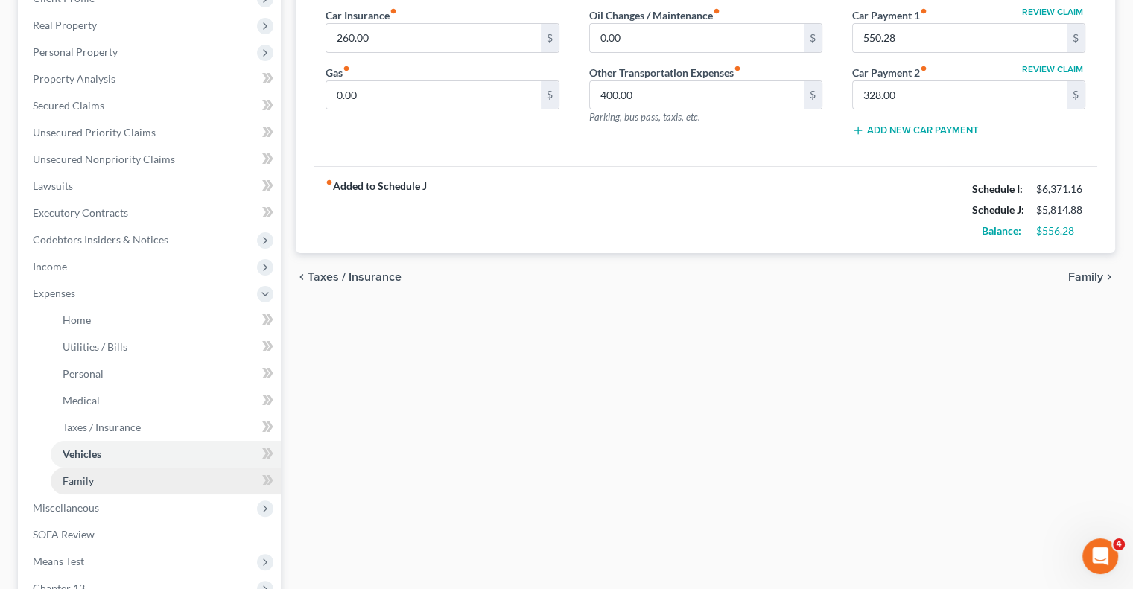
click at [84, 488] on link "Family" at bounding box center [166, 481] width 230 height 27
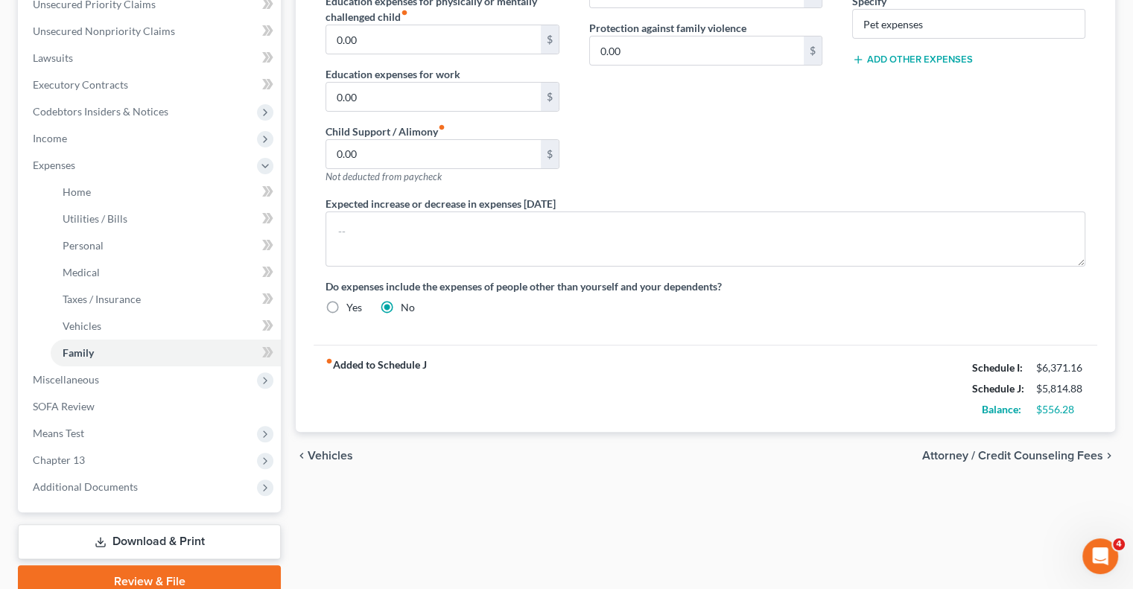
scroll to position [416, 0]
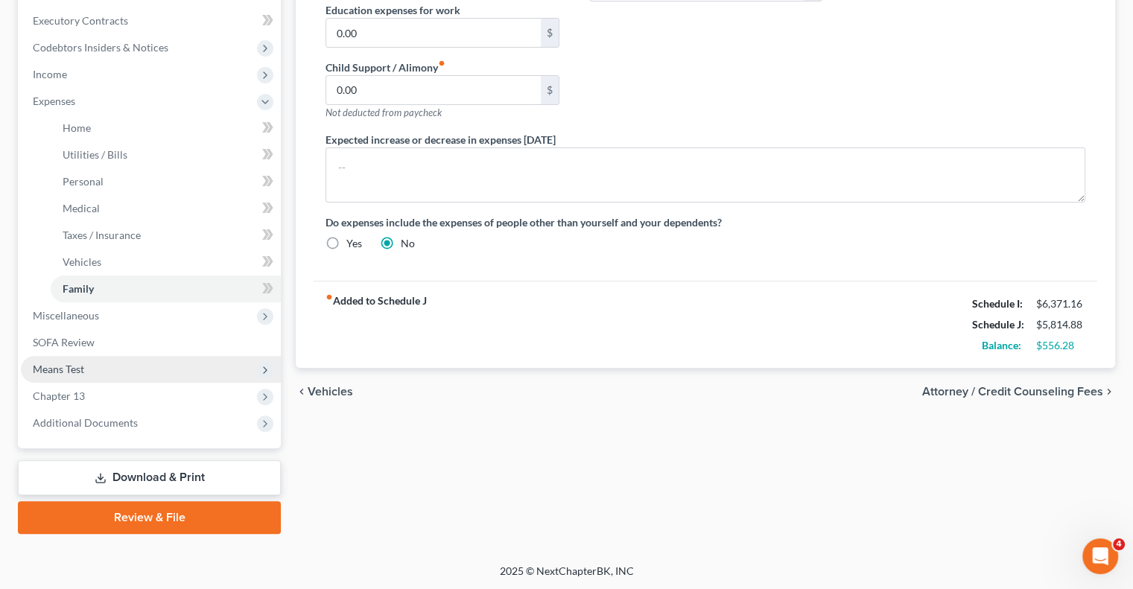
click at [54, 369] on span "Means Test" at bounding box center [58, 369] width 51 height 13
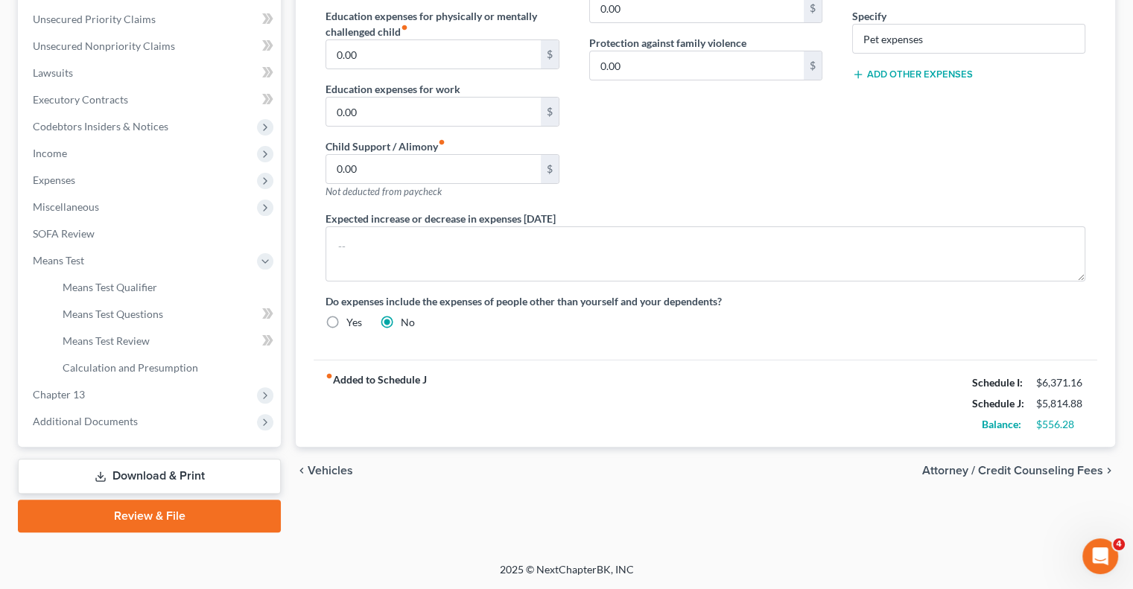
scroll to position [335, 0]
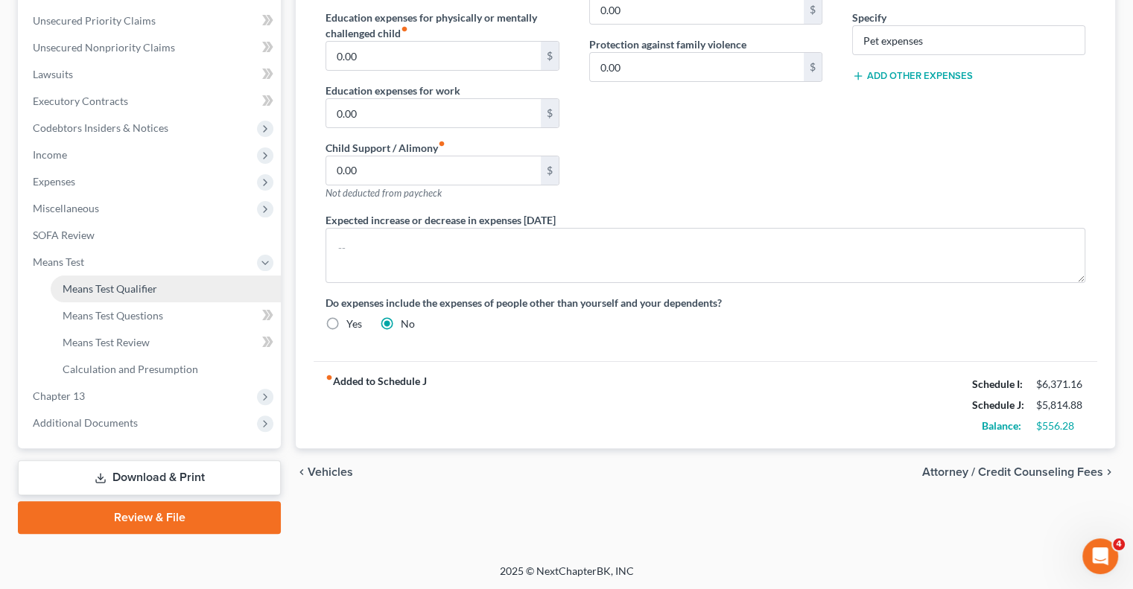
click at [95, 283] on span "Means Test Qualifier" at bounding box center [110, 288] width 95 height 13
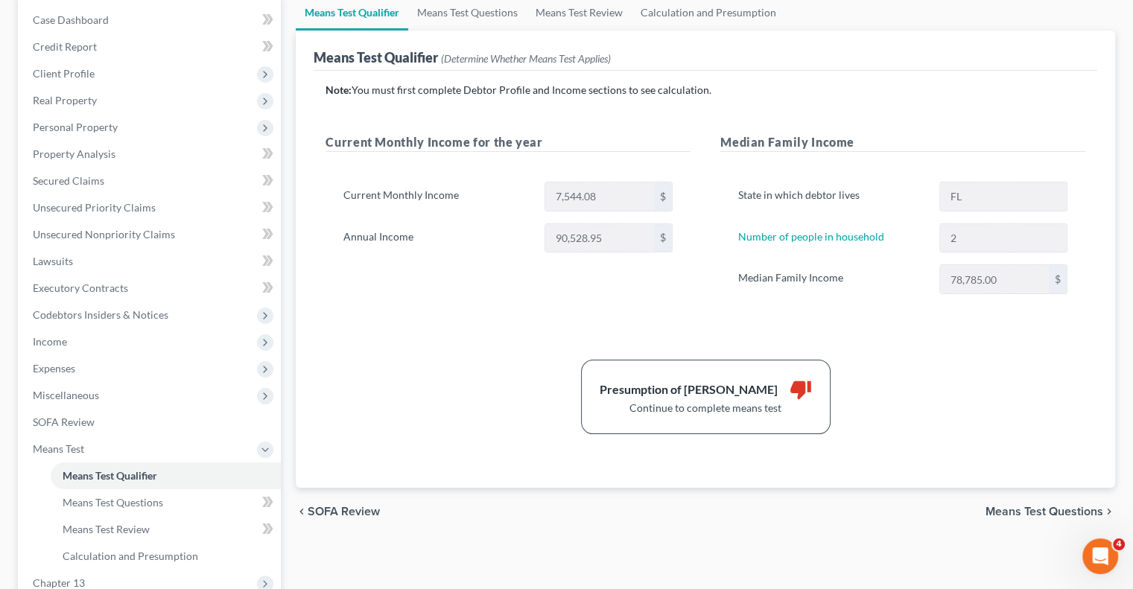
scroll to position [149, 0]
click at [113, 501] on span "Means Test Questions" at bounding box center [113, 501] width 101 height 13
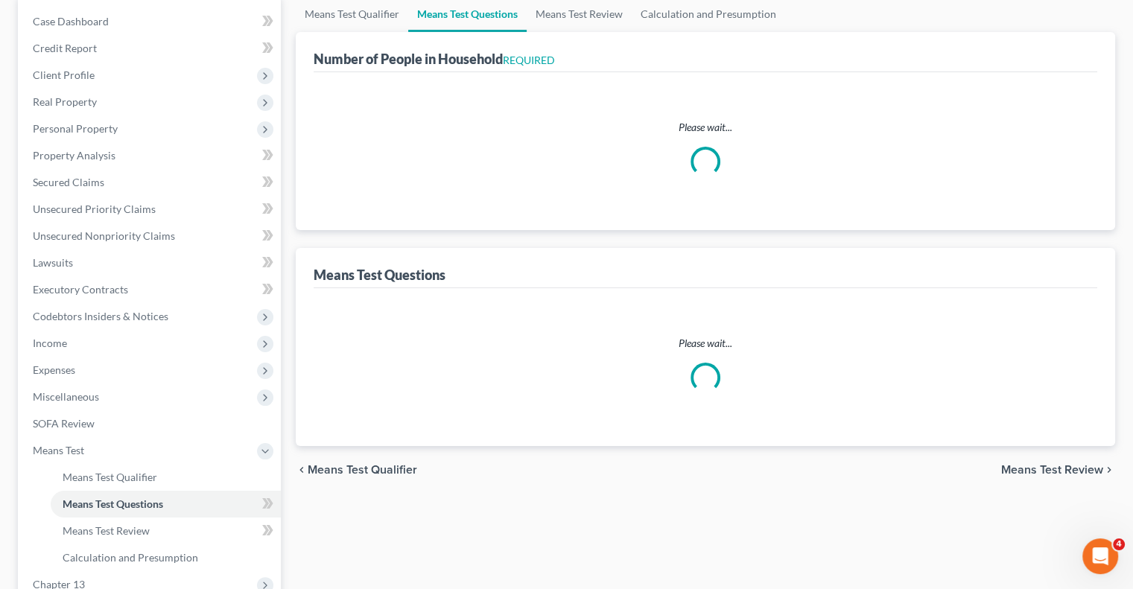
scroll to position [28, 0]
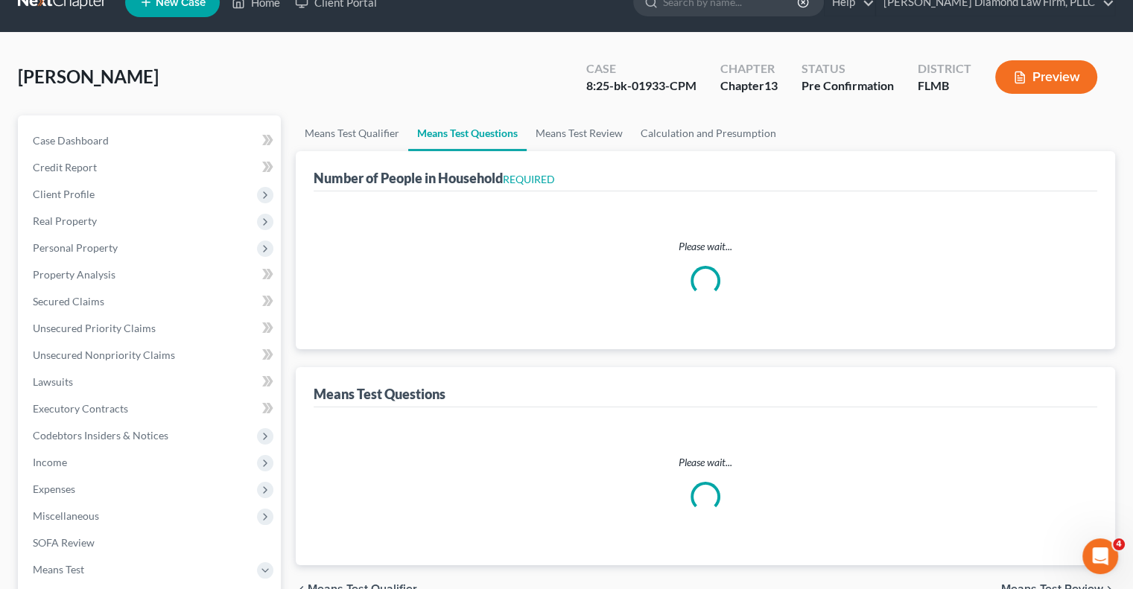
select select "0"
select select "60"
select select "1"
select select "60"
select select "1"
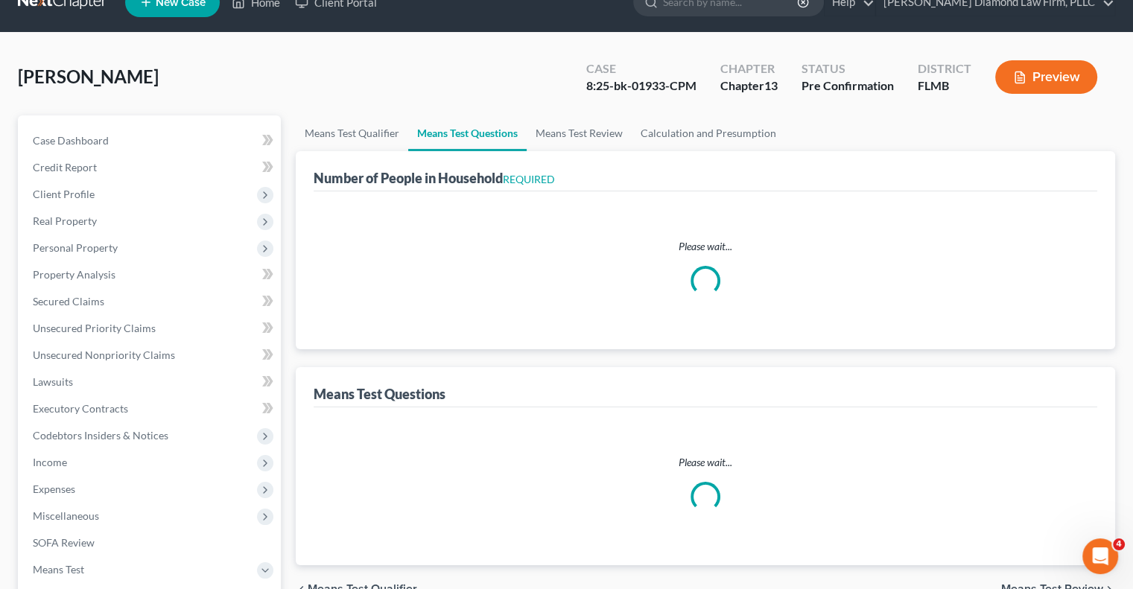
select select "60"
select select "2"
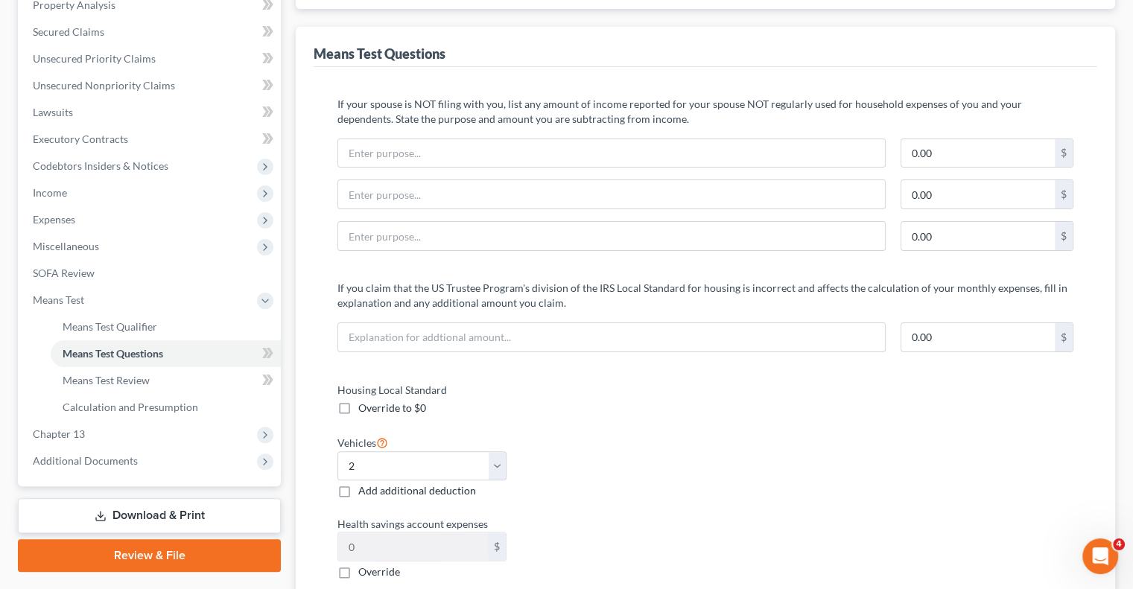
scroll to position [298, 0]
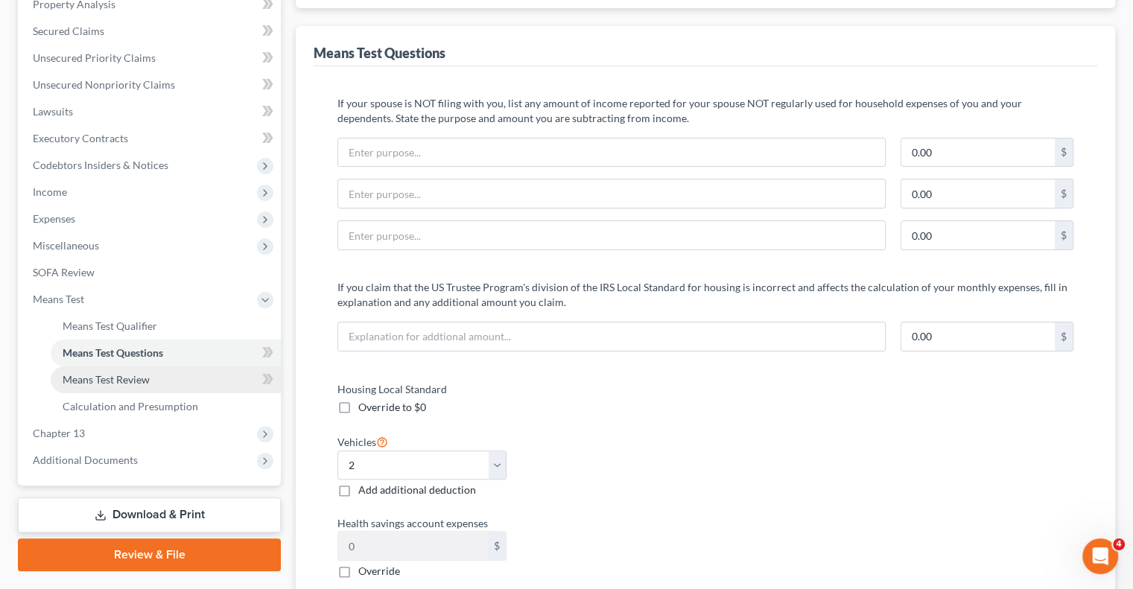
click at [128, 381] on span "Means Test Review" at bounding box center [106, 379] width 87 height 13
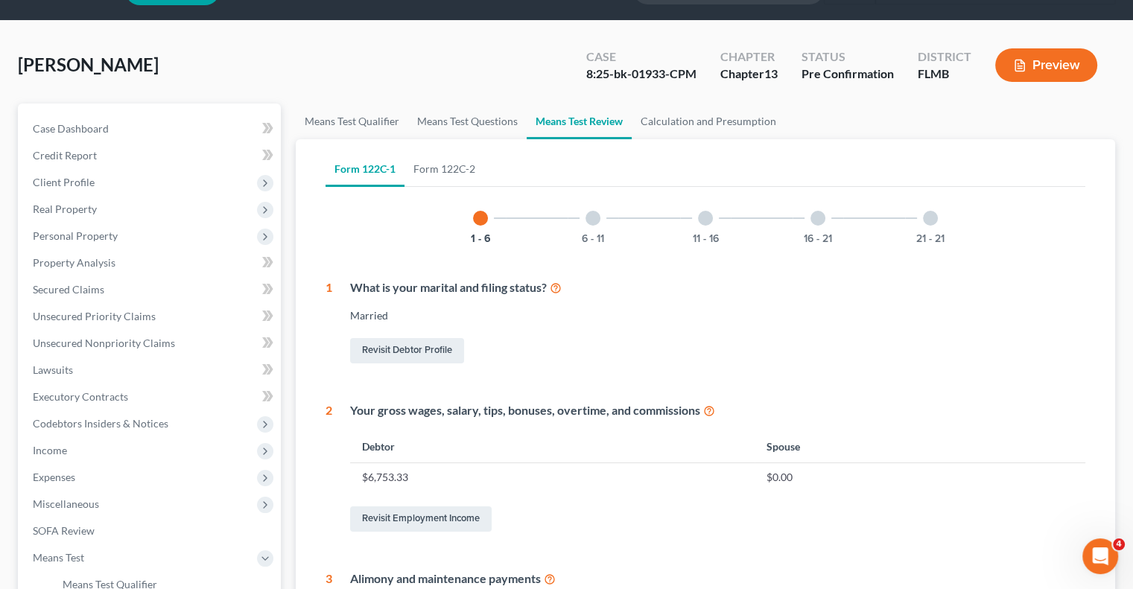
scroll to position [74, 0]
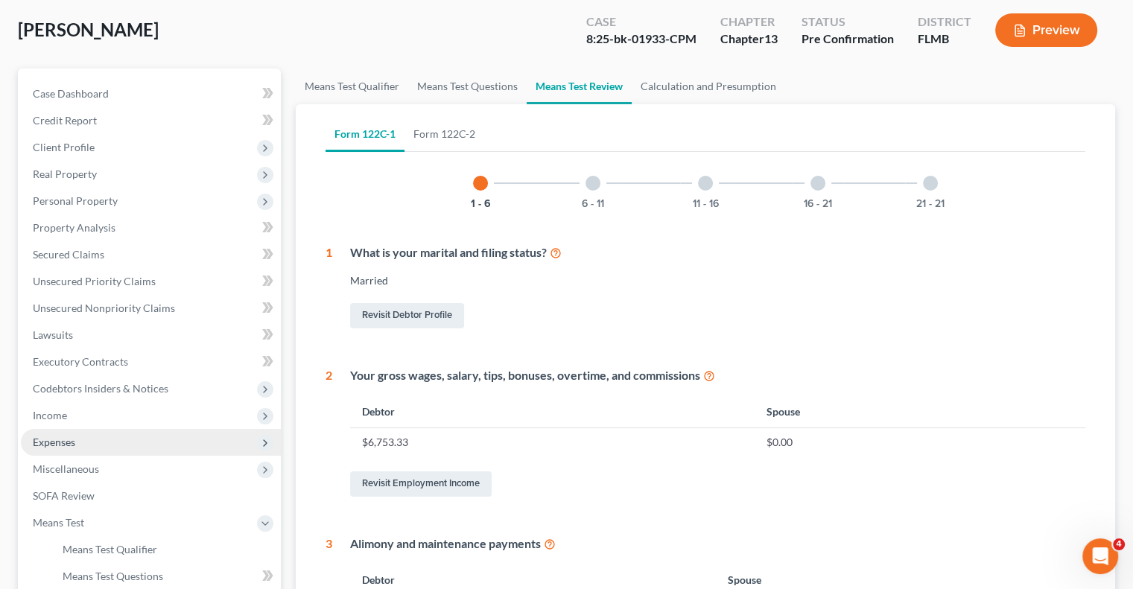
click at [48, 448] on span "Expenses" at bounding box center [151, 442] width 260 height 27
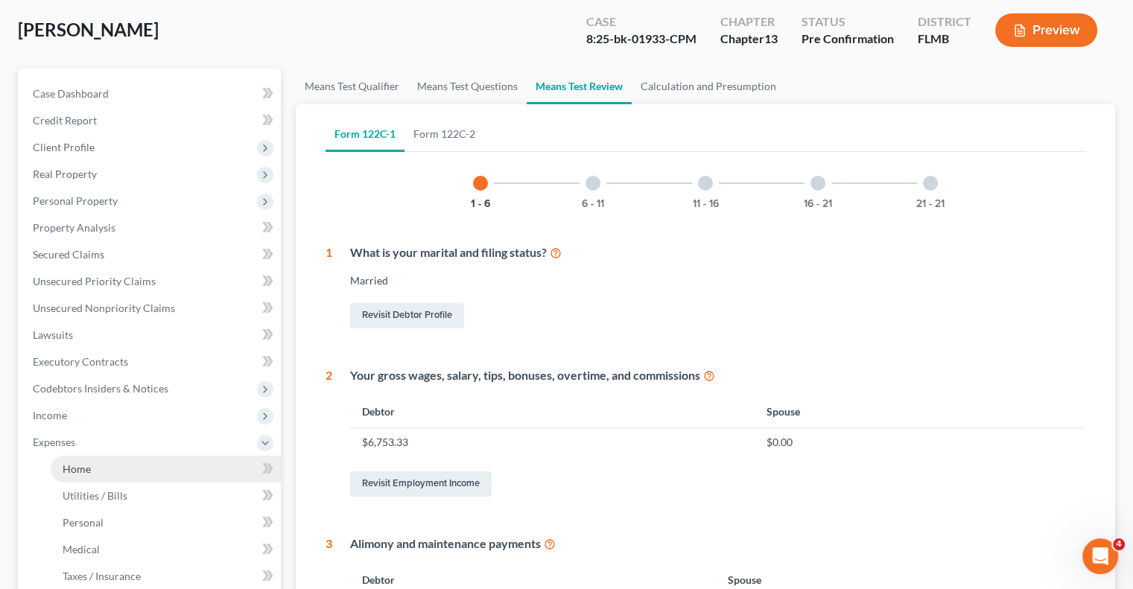
click at [89, 466] on span "Home" at bounding box center [77, 469] width 28 height 13
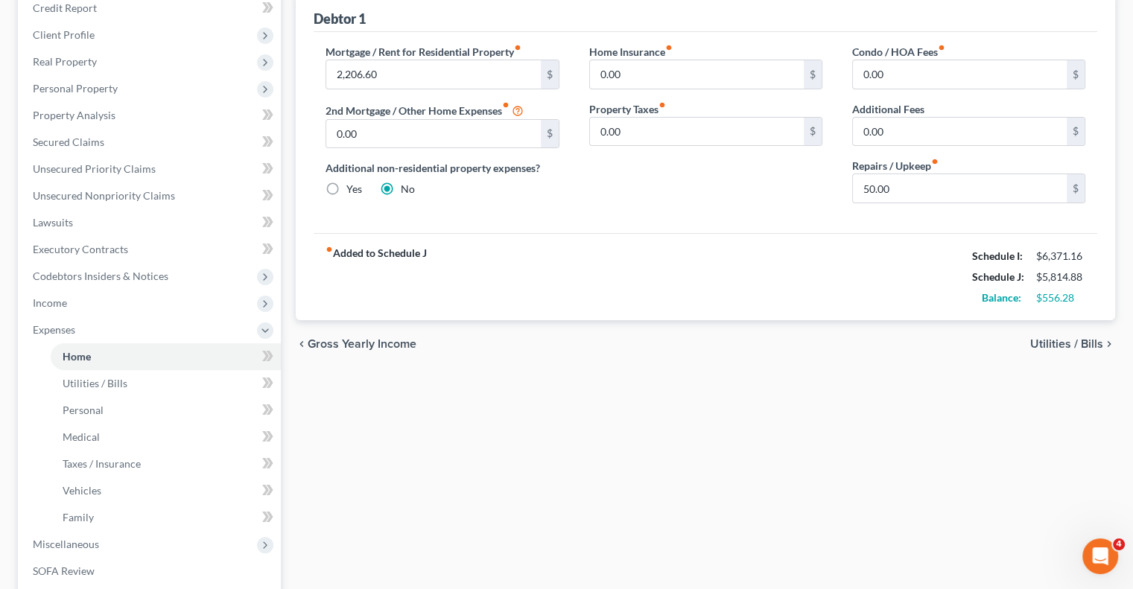
scroll to position [223, 0]
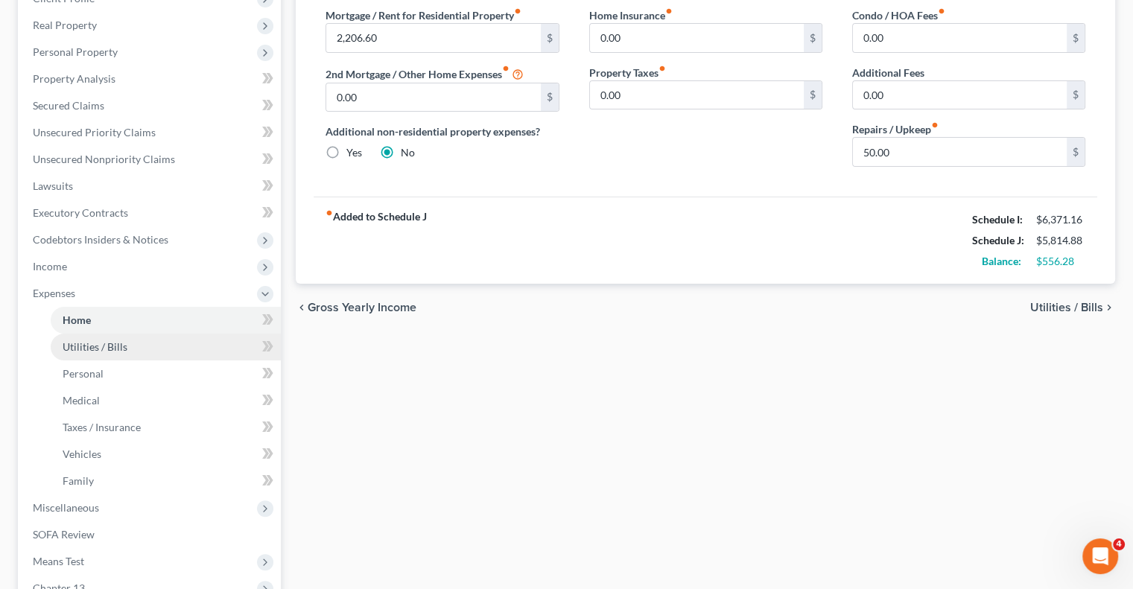
click at [84, 349] on span "Utilities / Bills" at bounding box center [95, 346] width 65 height 13
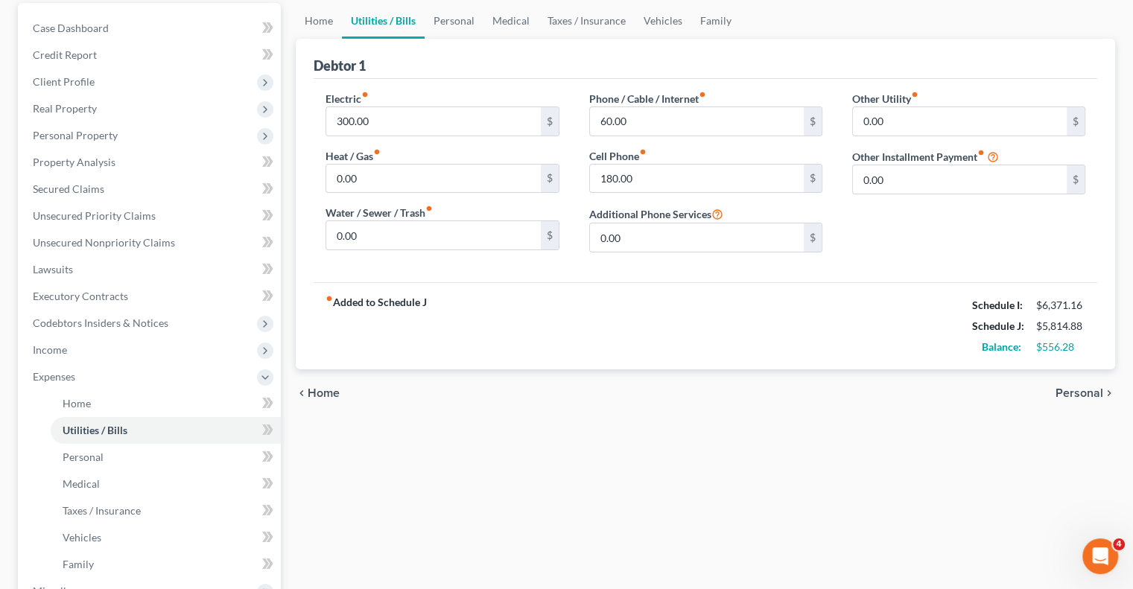
scroll to position [223, 0]
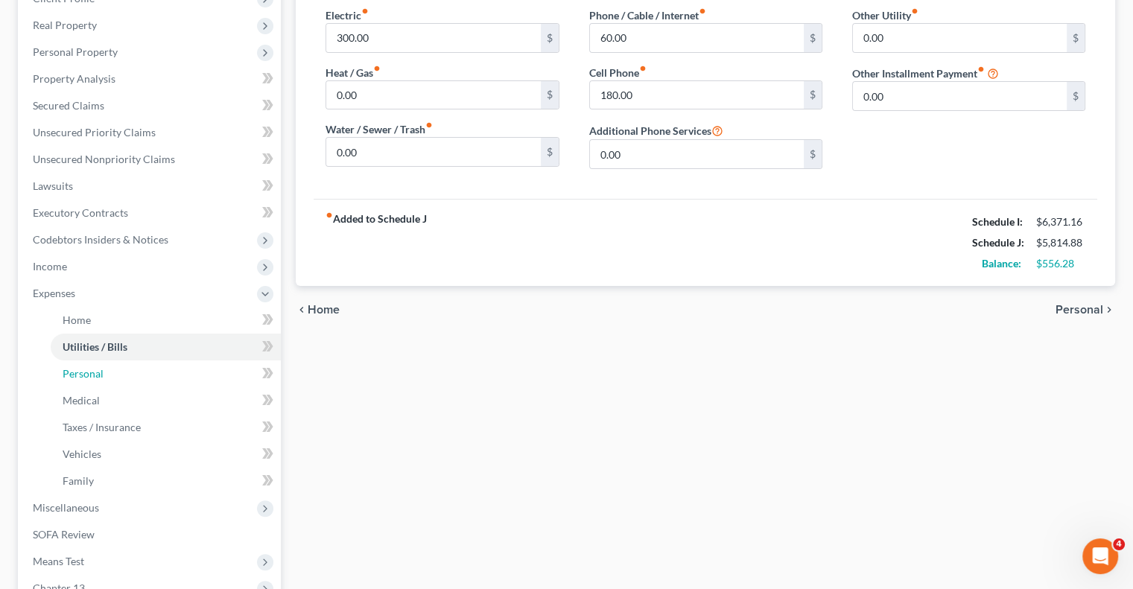
drag, startPoint x: 72, startPoint y: 381, endPoint x: 501, endPoint y: 469, distance: 438.1
click at [72, 380] on link "Personal" at bounding box center [166, 373] width 230 height 27
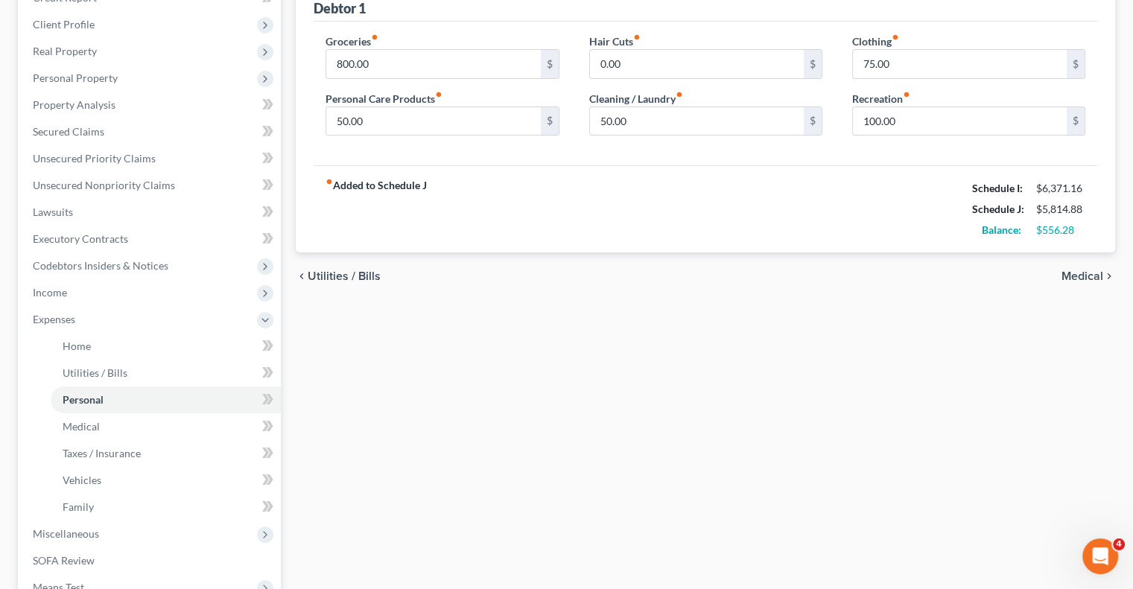
scroll to position [223, 0]
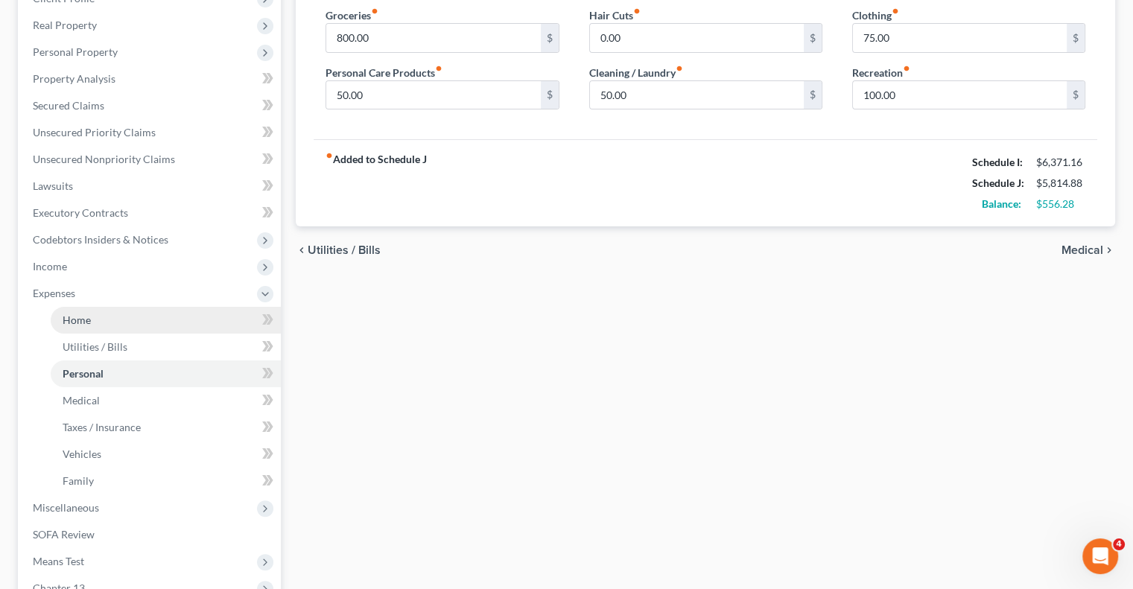
click at [90, 321] on link "Home" at bounding box center [166, 320] width 230 height 27
